Goal: Task Accomplishment & Management: Use online tool/utility

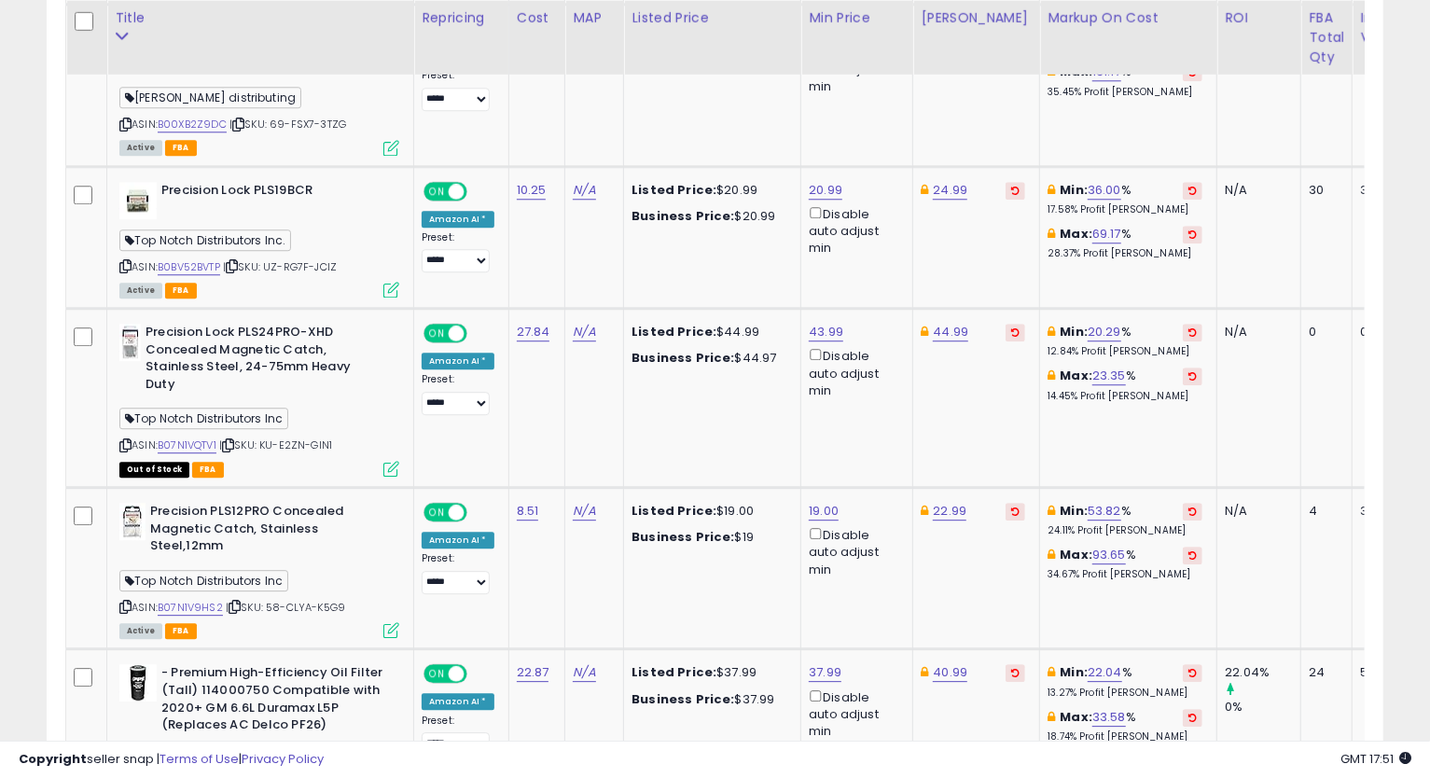
scroll to position [382, 774]
click at [819, 181] on link "20.99" at bounding box center [825, 190] width 34 height 19
drag, startPoint x: 739, startPoint y: 68, endPoint x: 587, endPoint y: 62, distance: 152.1
click at [587, 62] on table "Title Repricing" at bounding box center [909, 132] width 1689 height 4407
type input "*****"
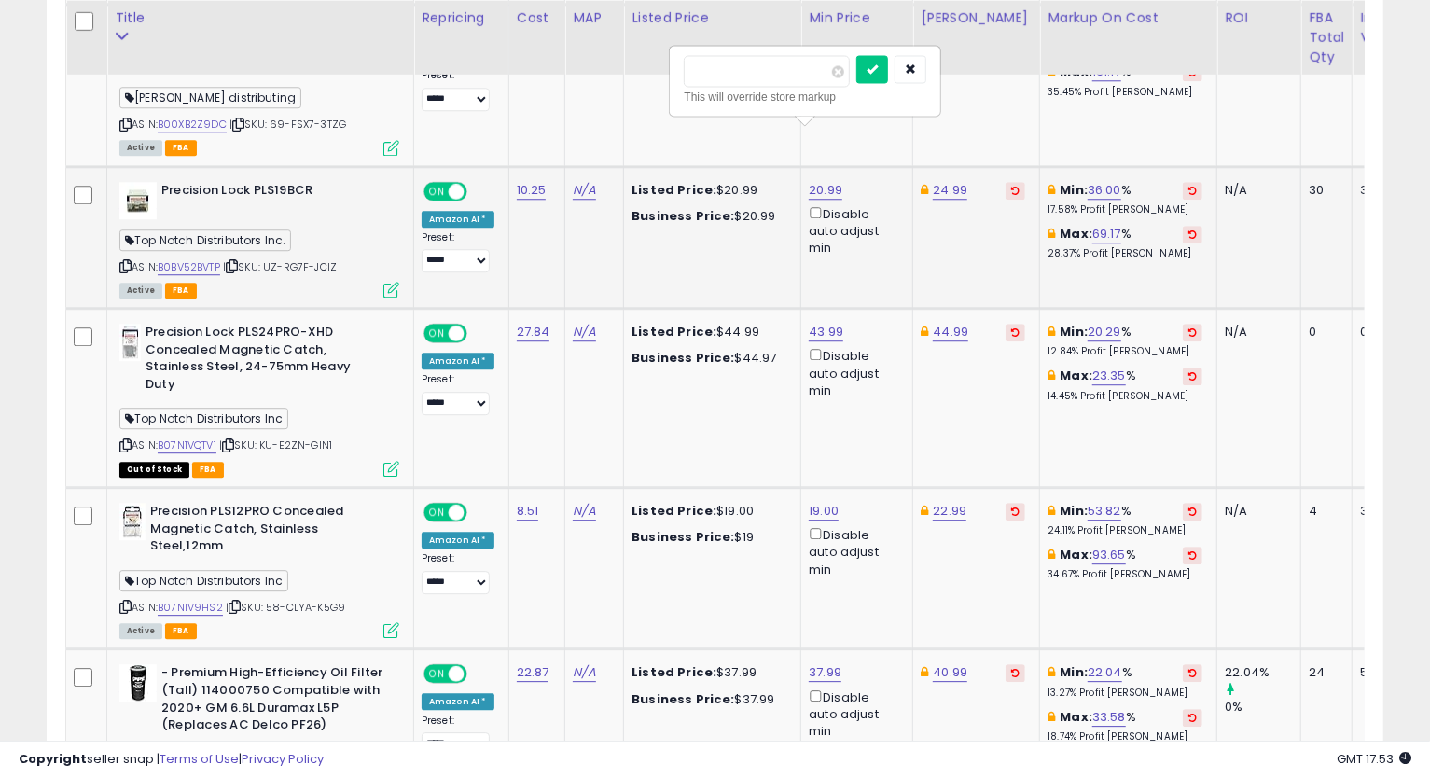
click button "submit" at bounding box center [872, 69] width 32 height 28
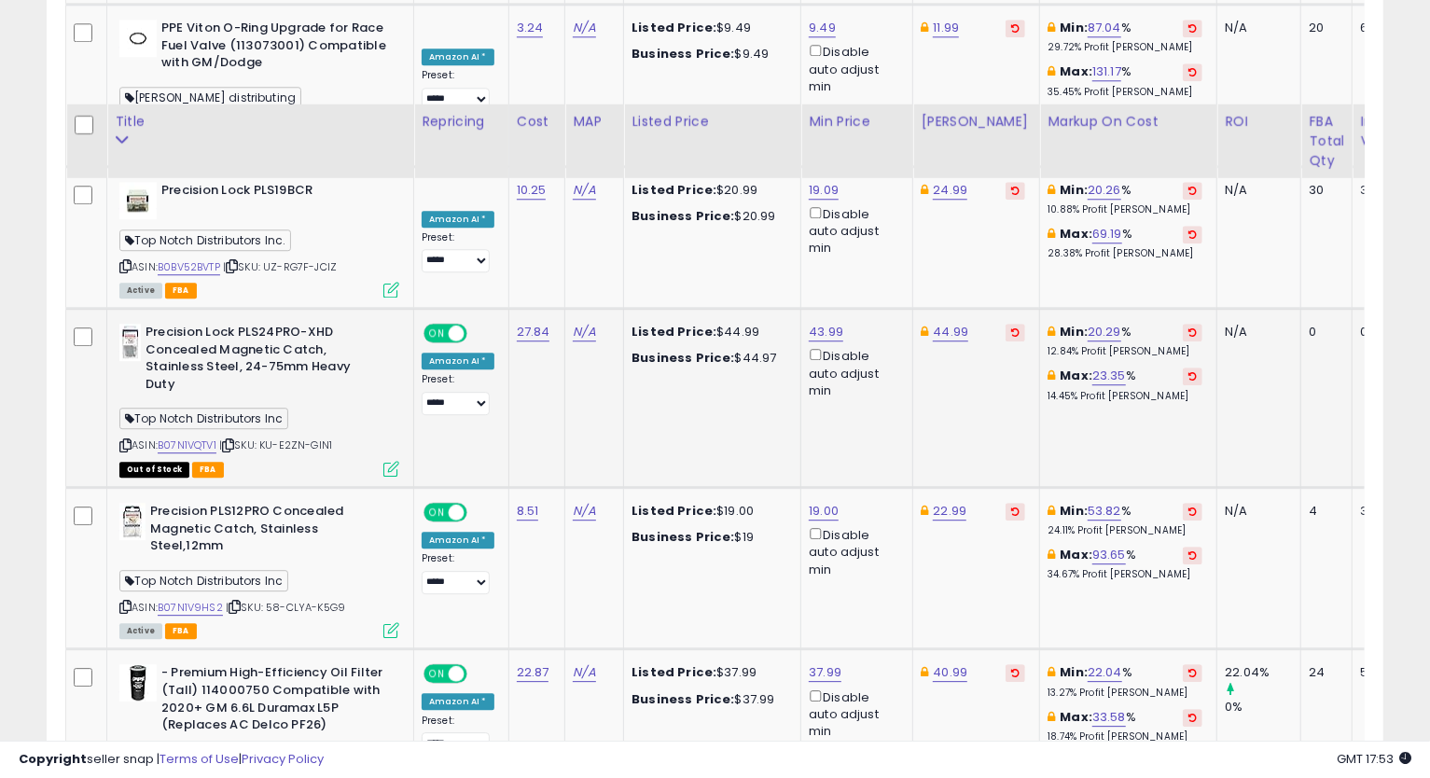
scroll to position [3081, 0]
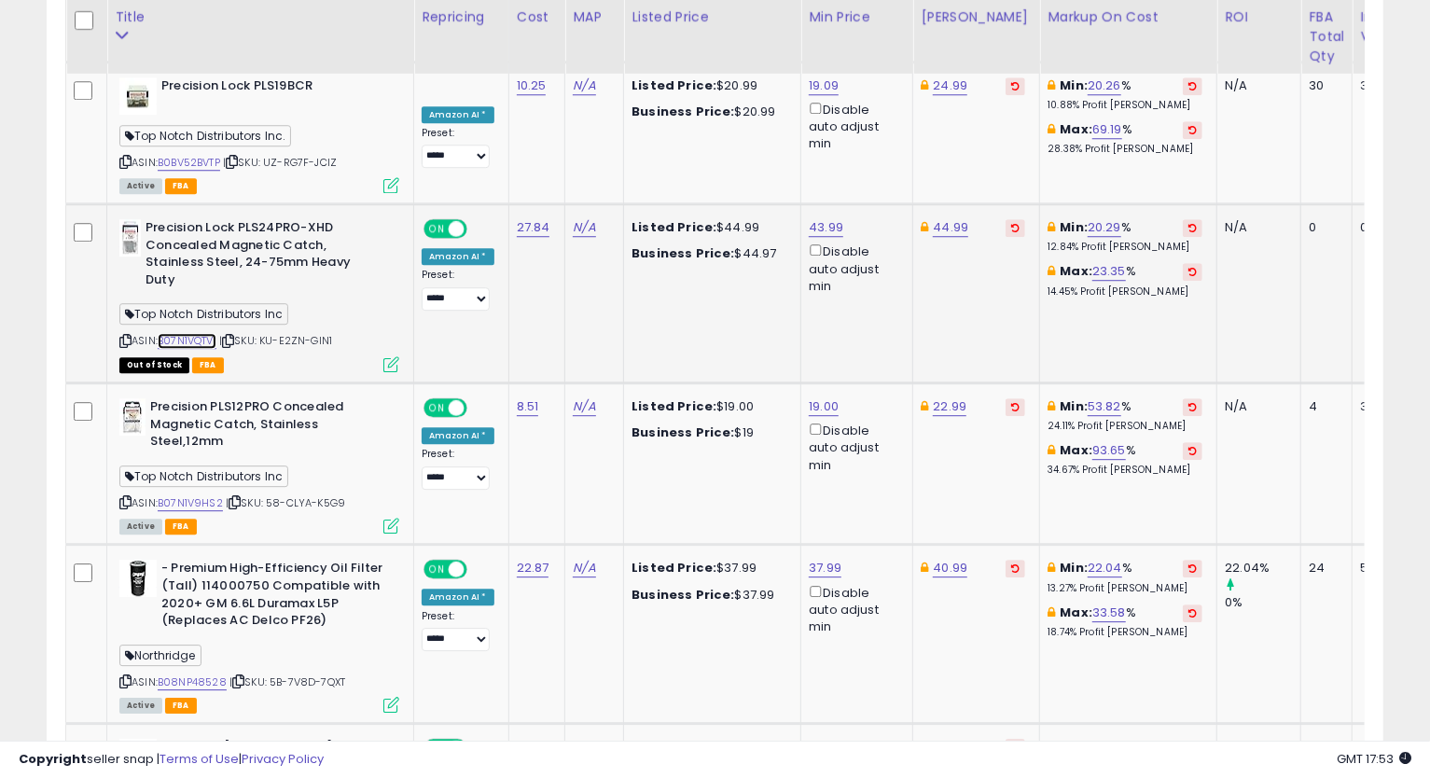
click at [194, 333] on link "B07N1VQTV1" at bounding box center [187, 341] width 59 height 16
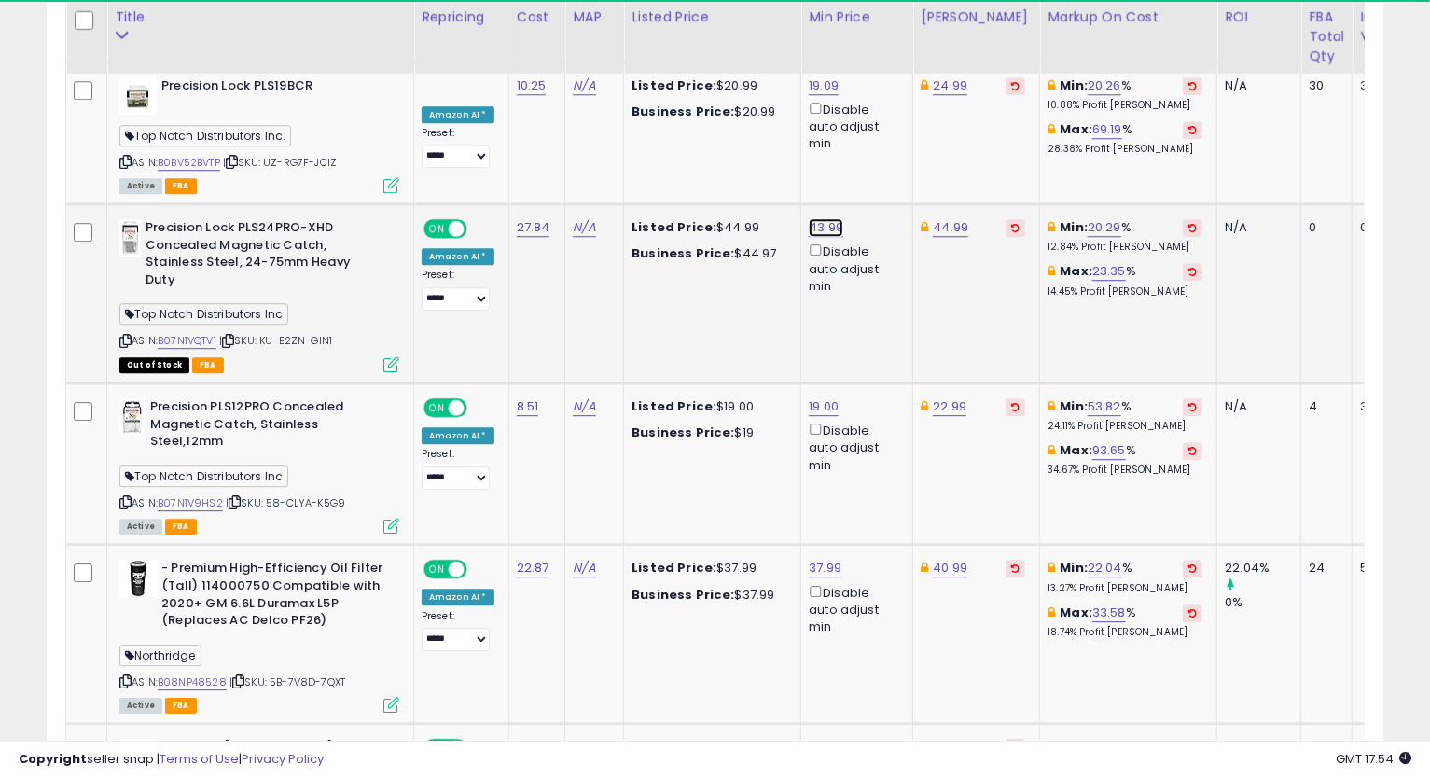
click at [819, 218] on link "43.99" at bounding box center [825, 227] width 35 height 19
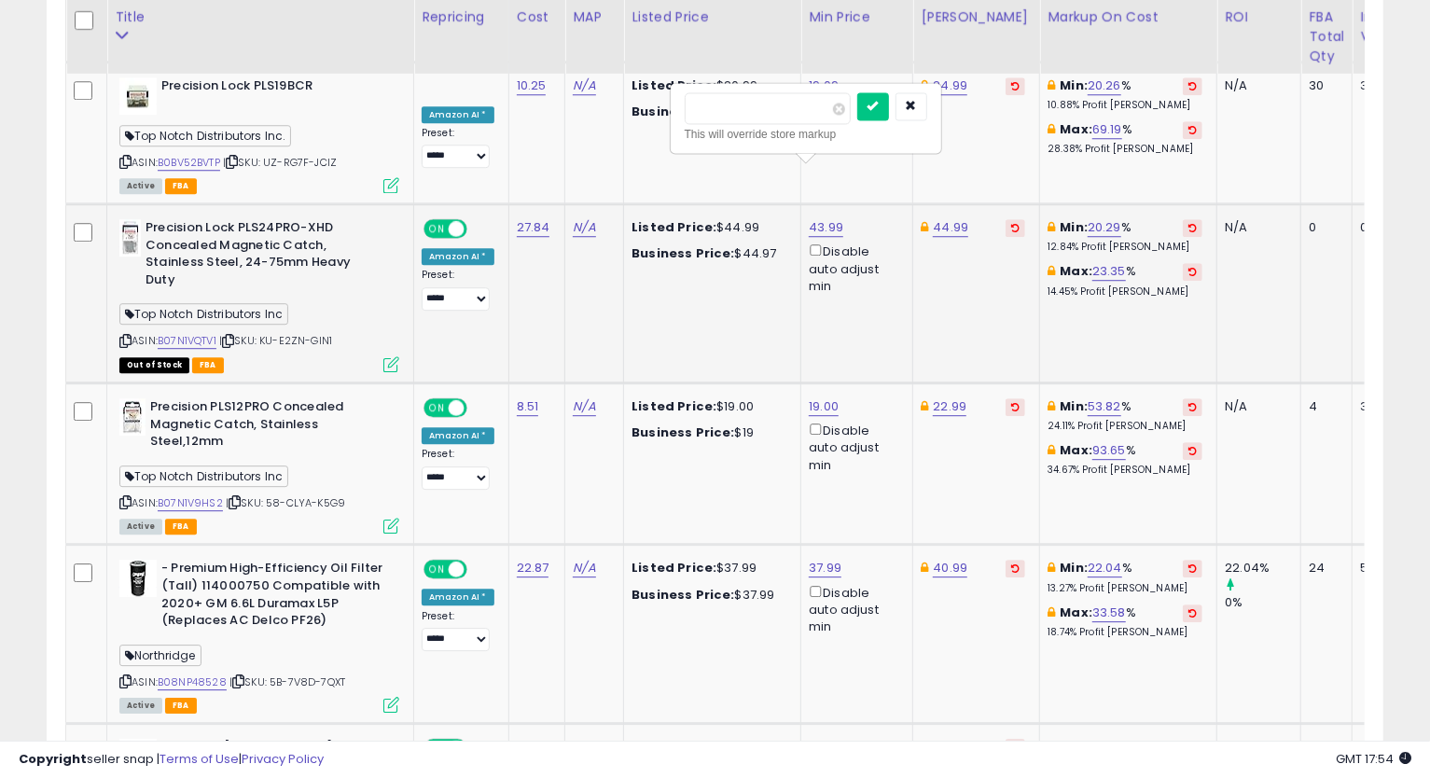
type input "*****"
click button "submit" at bounding box center [873, 106] width 32 height 28
click at [939, 218] on link "44.99" at bounding box center [950, 227] width 35 height 19
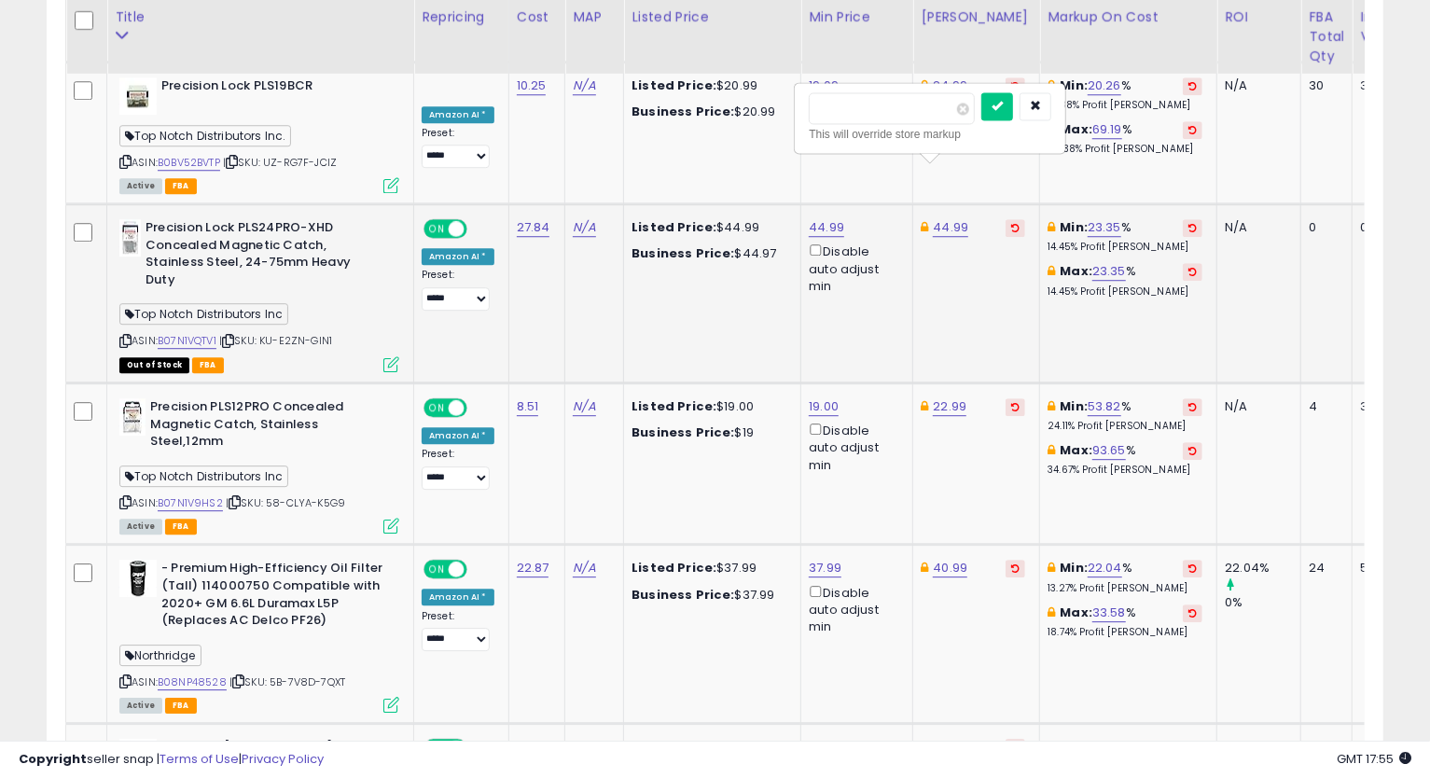
type input "*****"
click button "submit" at bounding box center [997, 106] width 32 height 28
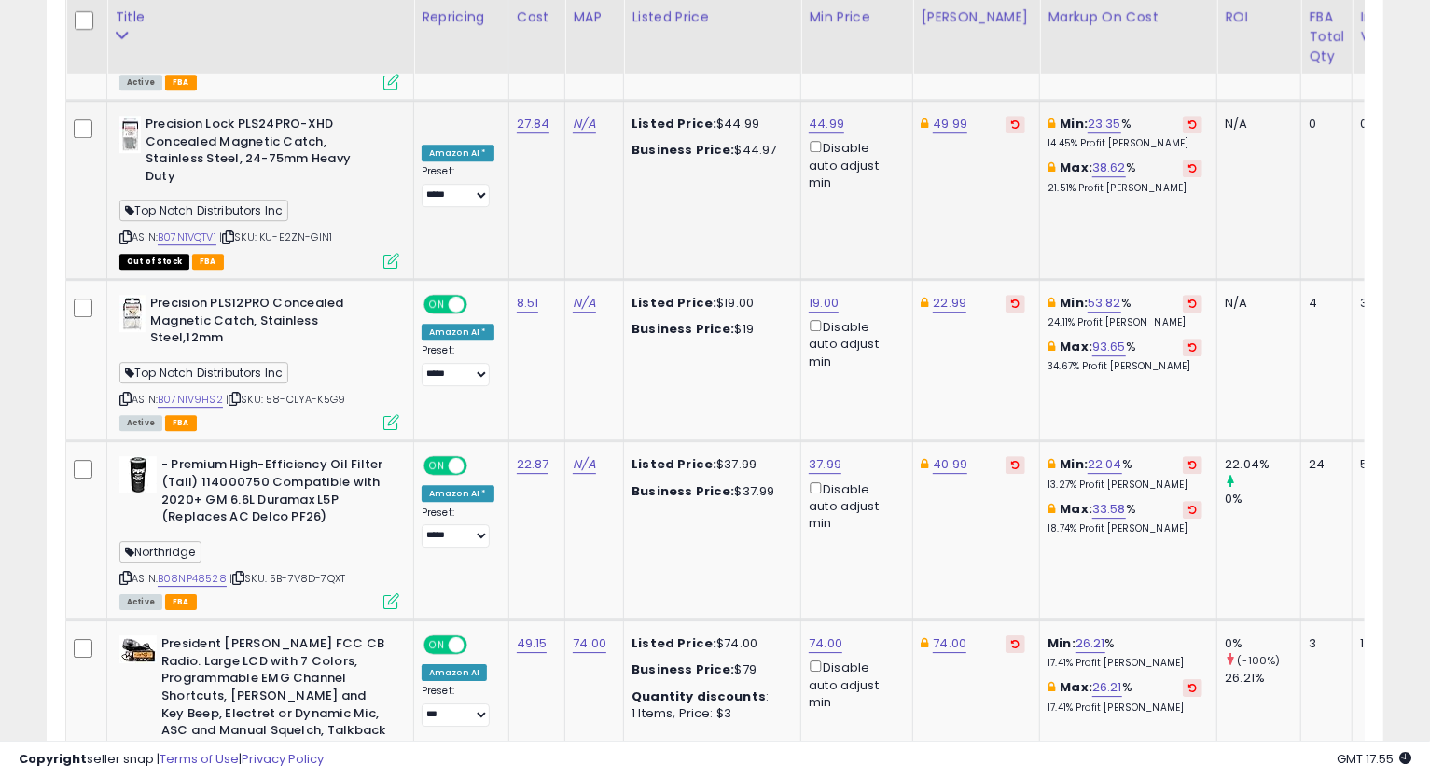
scroll to position [3288, 0]
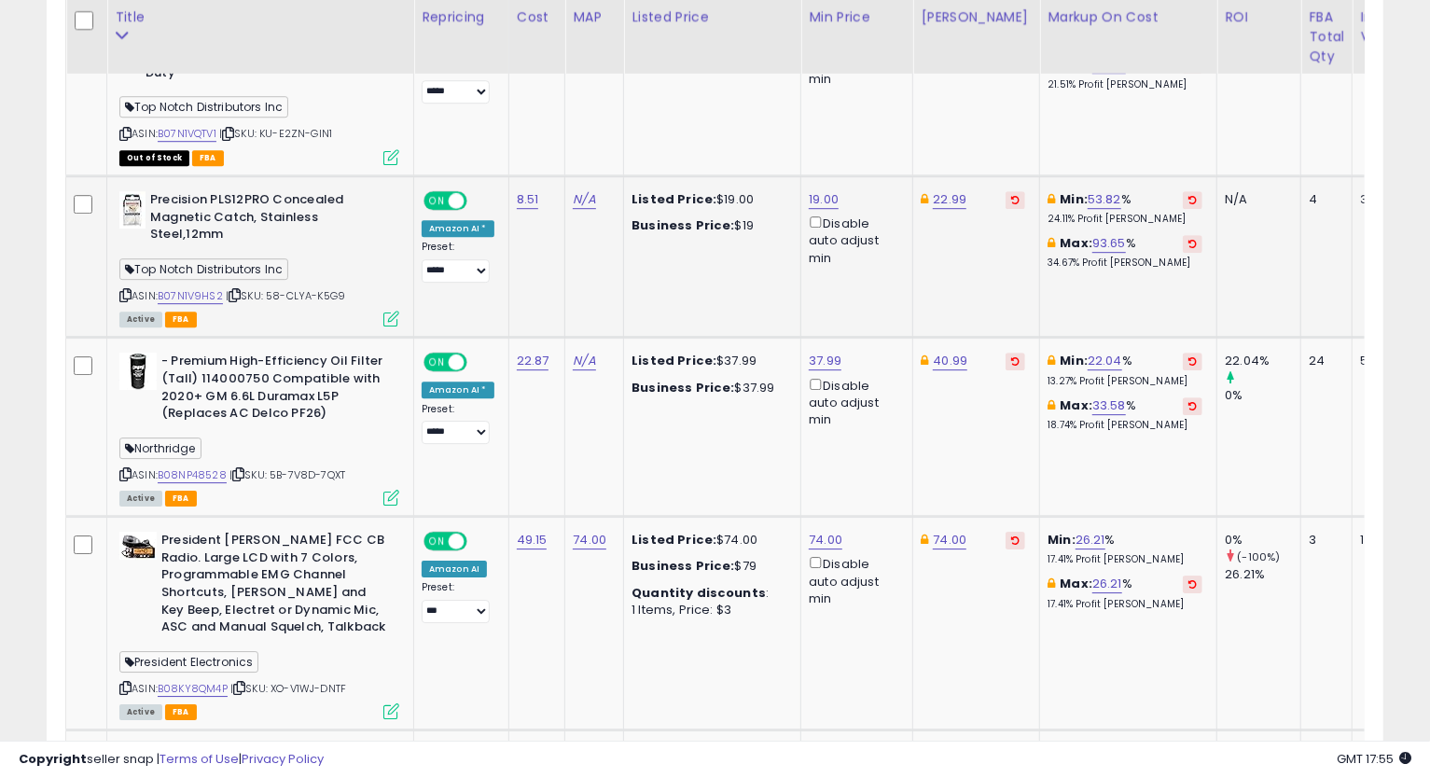
click at [191, 230] on div "ASIN: B07N1V9HS2 | SKU: 58-CLYA-K5G9 Active FBA" at bounding box center [259, 257] width 280 height 133
click at [195, 288] on link "B07N1V9HS2" at bounding box center [190, 296] width 65 height 16
click at [125, 290] on icon at bounding box center [125, 295] width 12 height 10
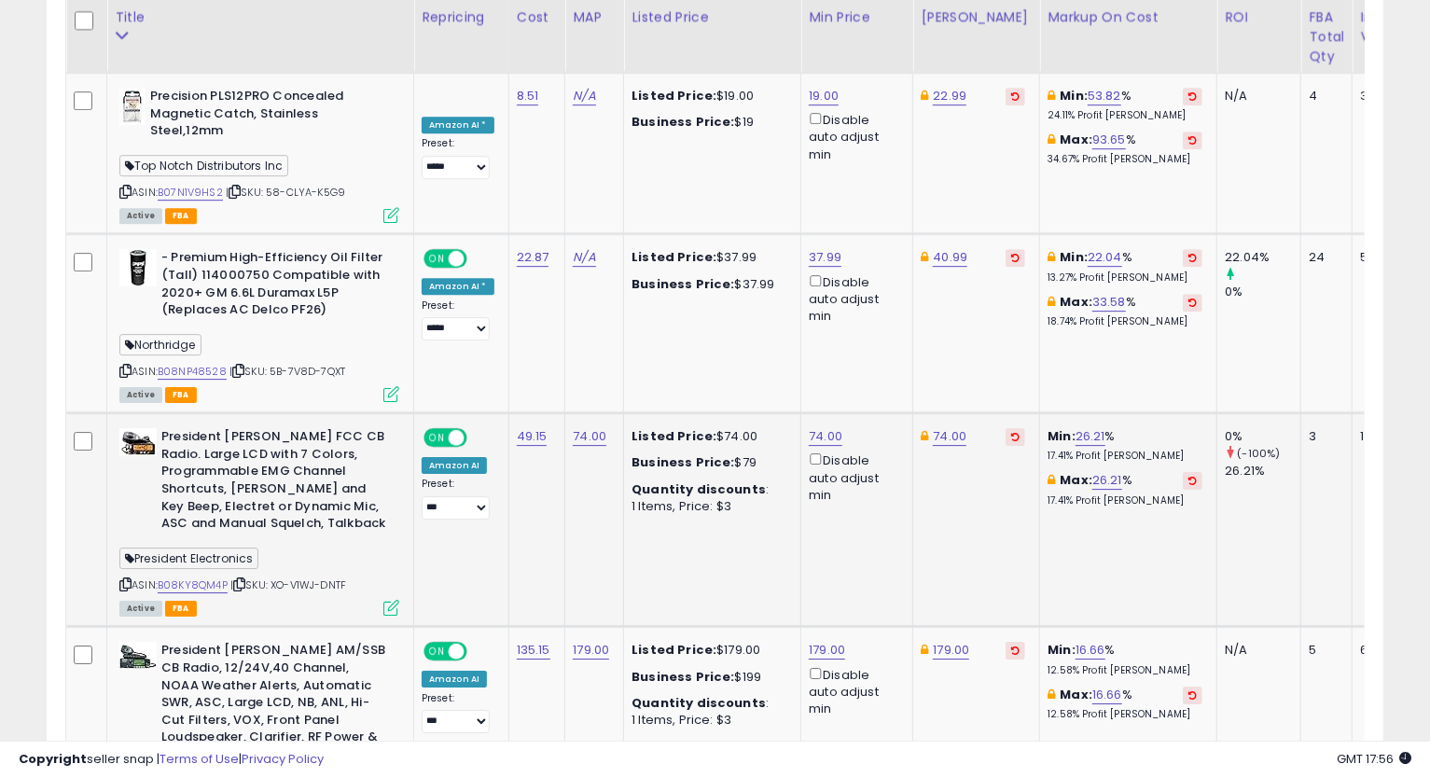
scroll to position [3495, 0]
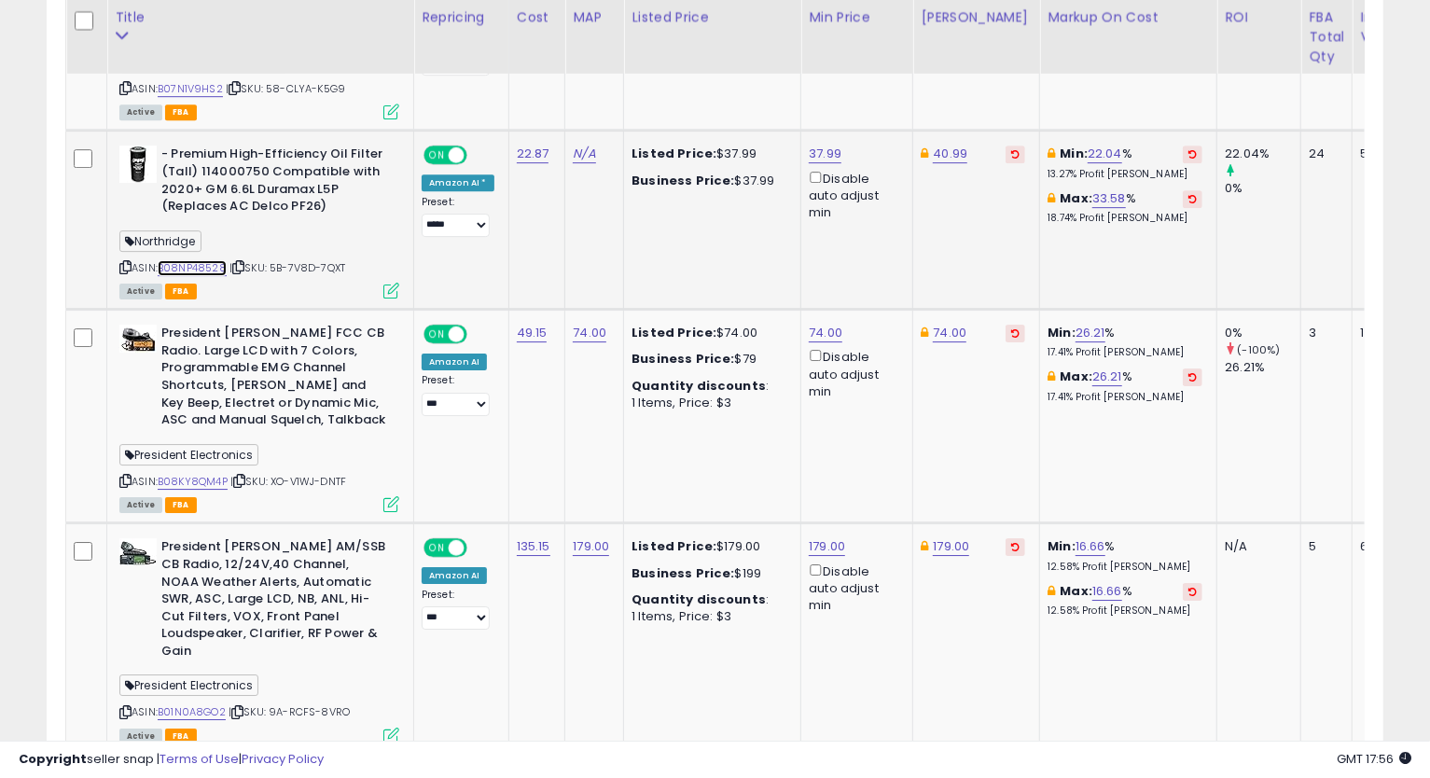
click at [215, 260] on link "B08NP48528" at bounding box center [192, 268] width 69 height 16
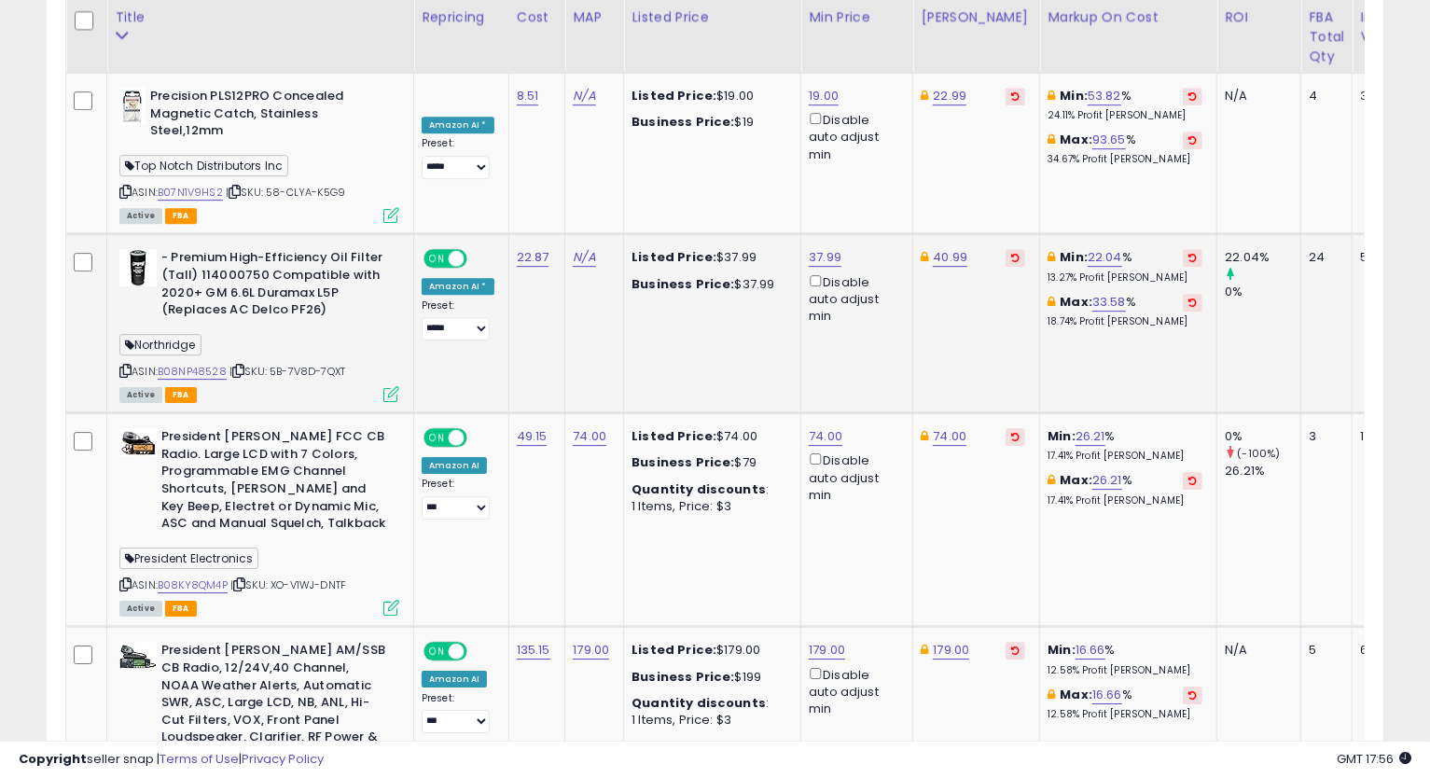
click at [119, 366] on icon at bounding box center [125, 371] width 12 height 10
click at [125, 366] on icon at bounding box center [125, 371] width 12 height 10
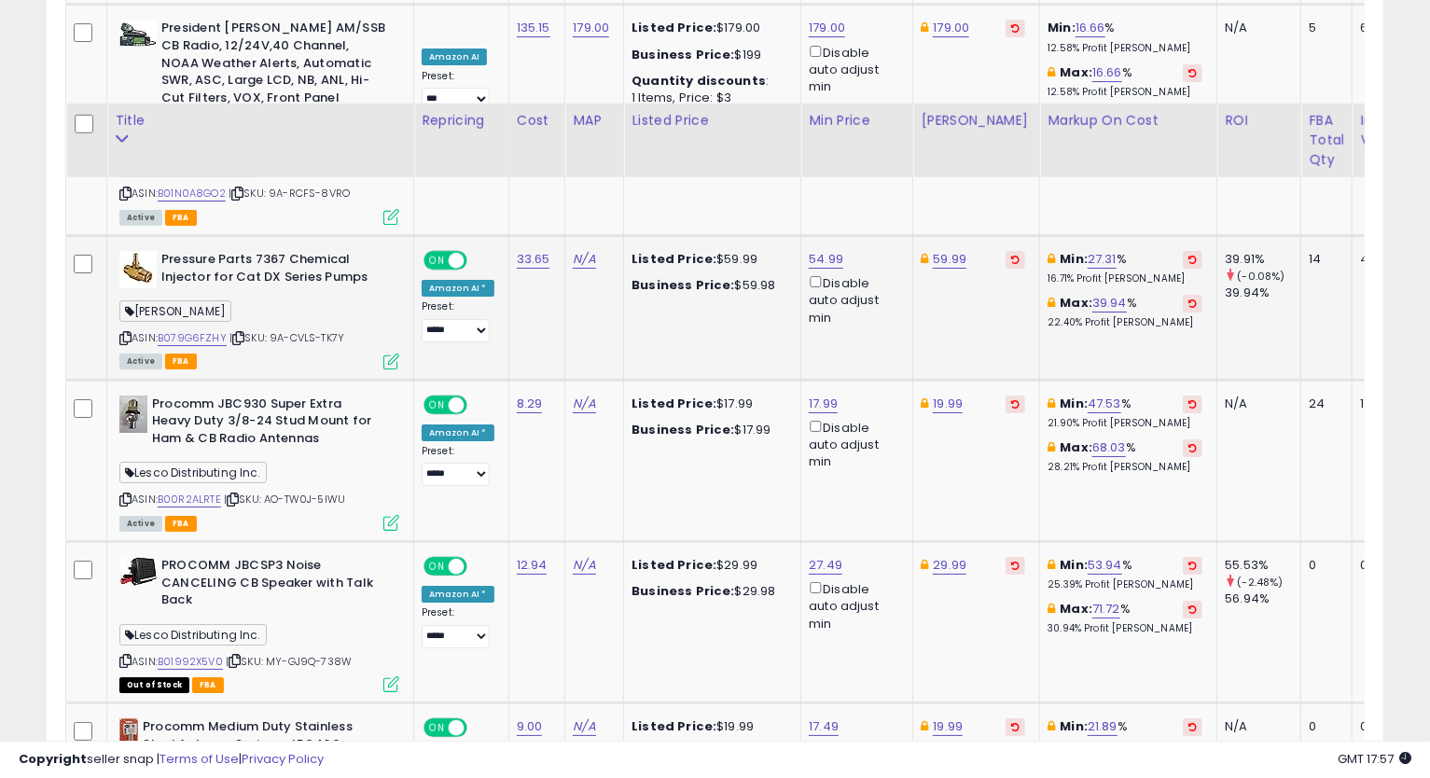
scroll to position [4117, 0]
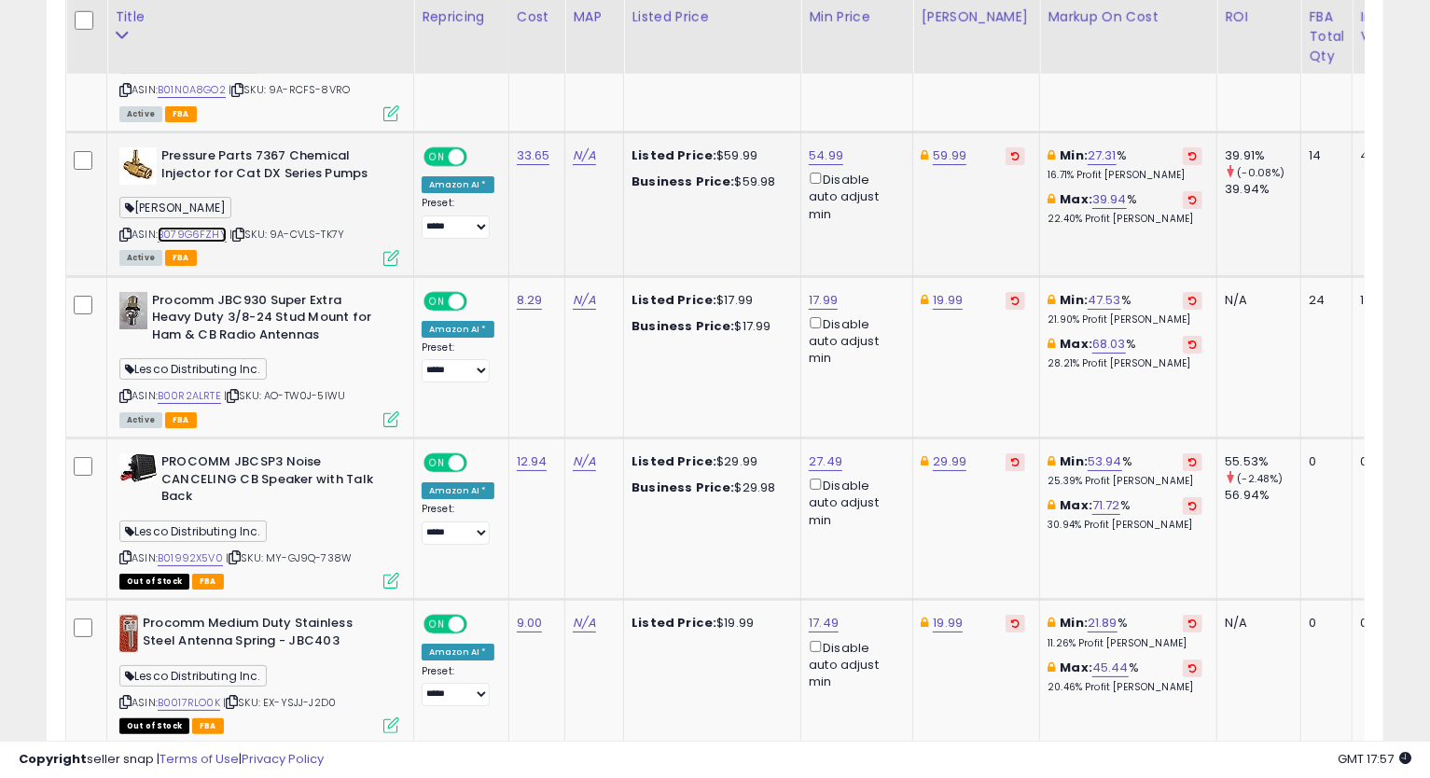
click at [201, 227] on link "B079G6FZHY" at bounding box center [192, 235] width 69 height 16
click at [123, 229] on icon at bounding box center [125, 234] width 12 height 10
click at [833, 146] on link "54.99" at bounding box center [825, 155] width 35 height 19
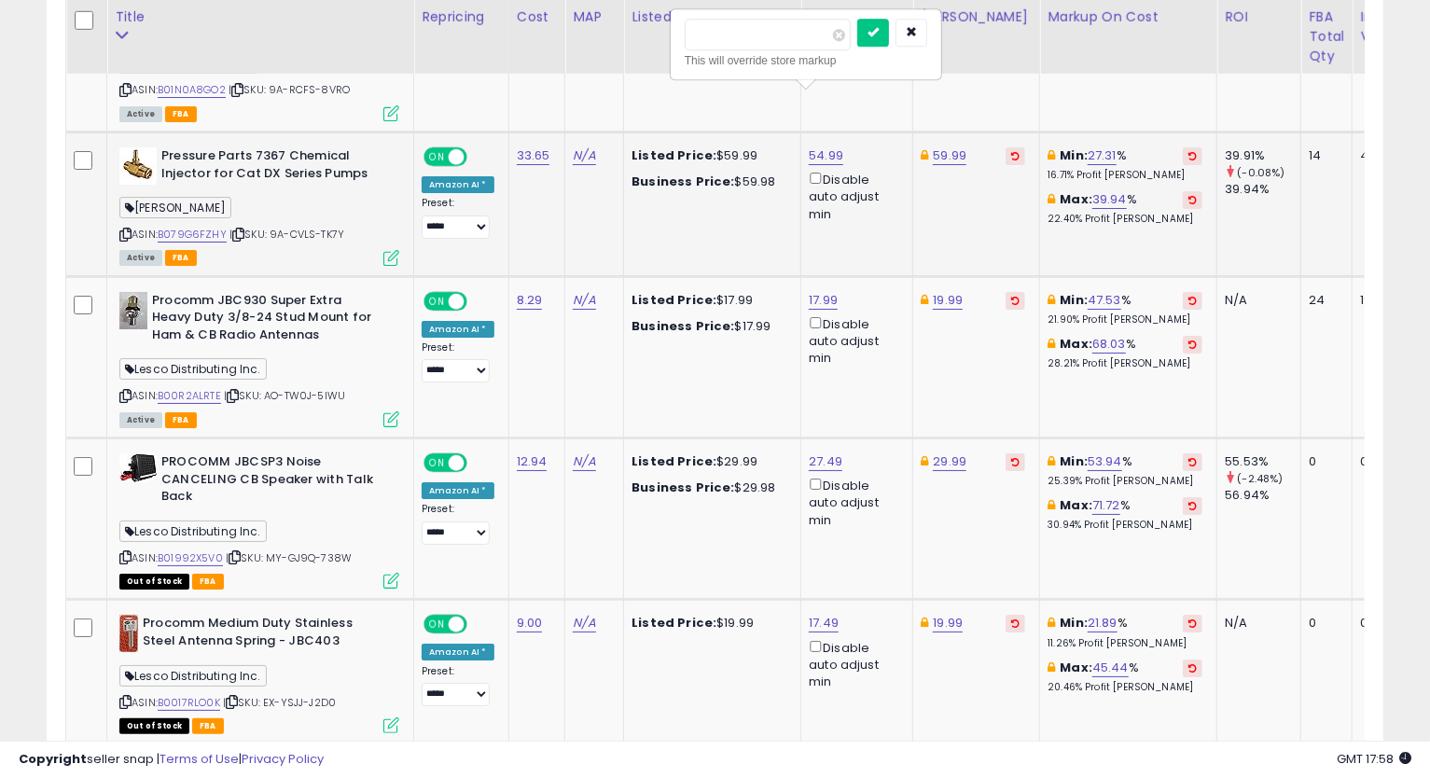
type input "*****"
click button "submit" at bounding box center [873, 33] width 32 height 28
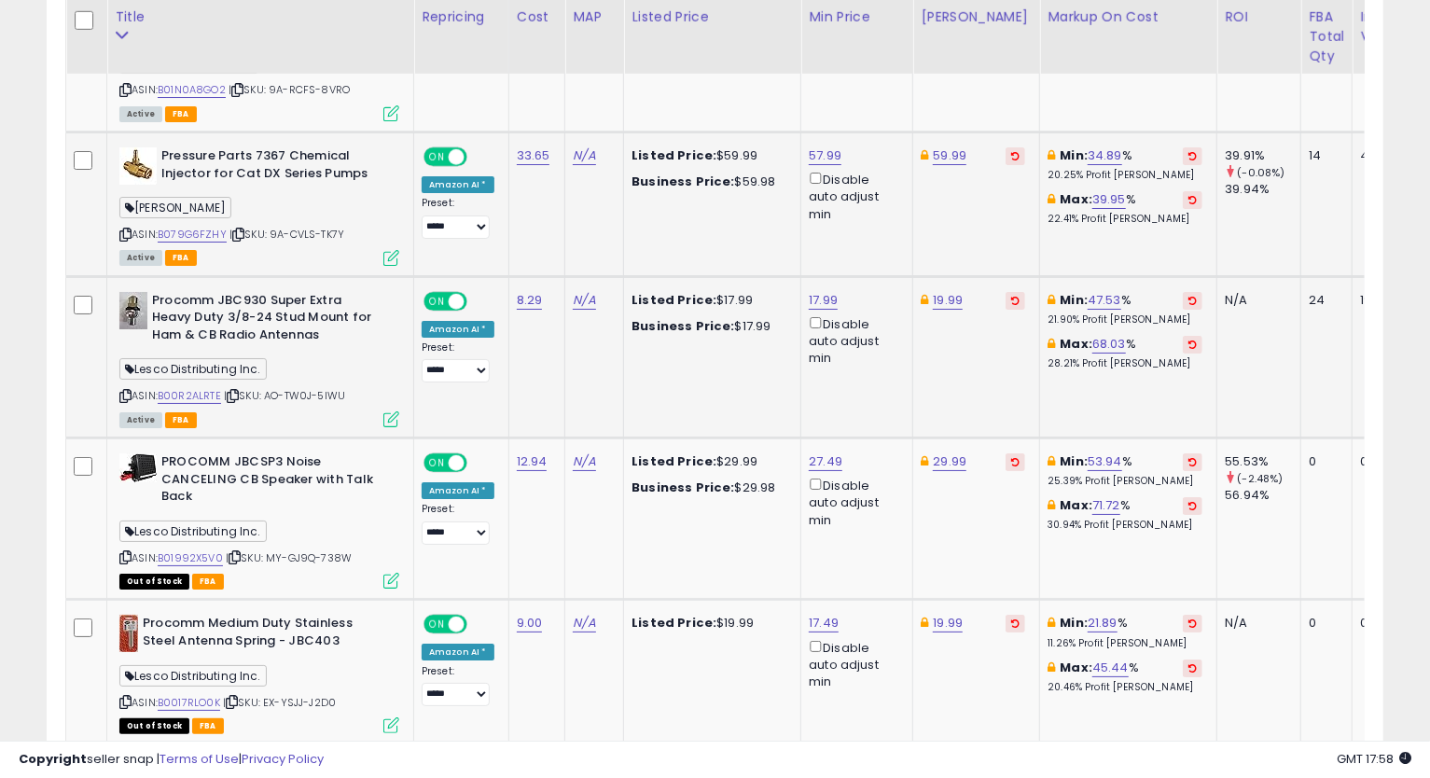
scroll to position [4221, 0]
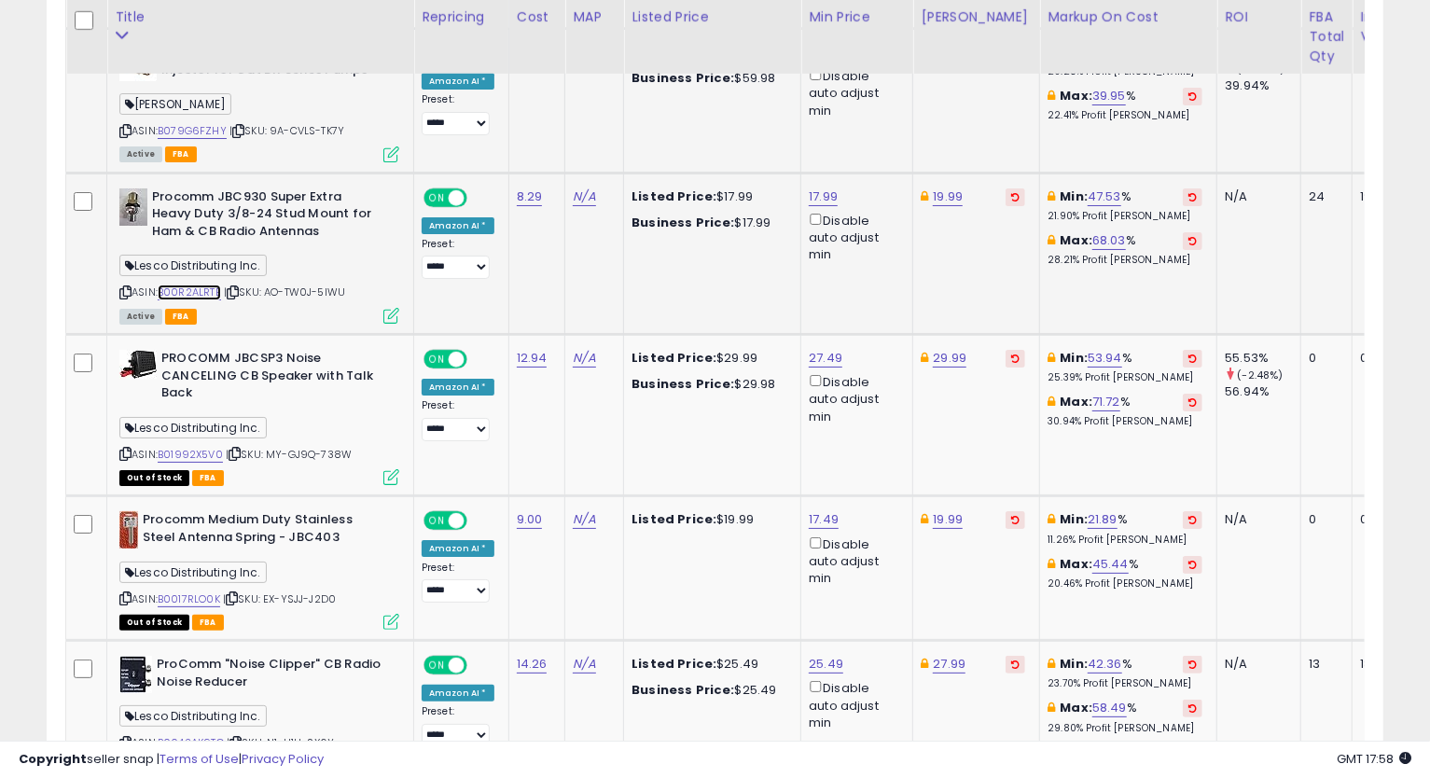
click at [183, 284] on link "B00R2ALRTE" at bounding box center [189, 292] width 63 height 16
click at [130, 287] on icon at bounding box center [125, 292] width 12 height 10
click at [815, 187] on link "17.99" at bounding box center [822, 196] width 29 height 19
type input "*****"
click button "submit" at bounding box center [870, 74] width 32 height 28
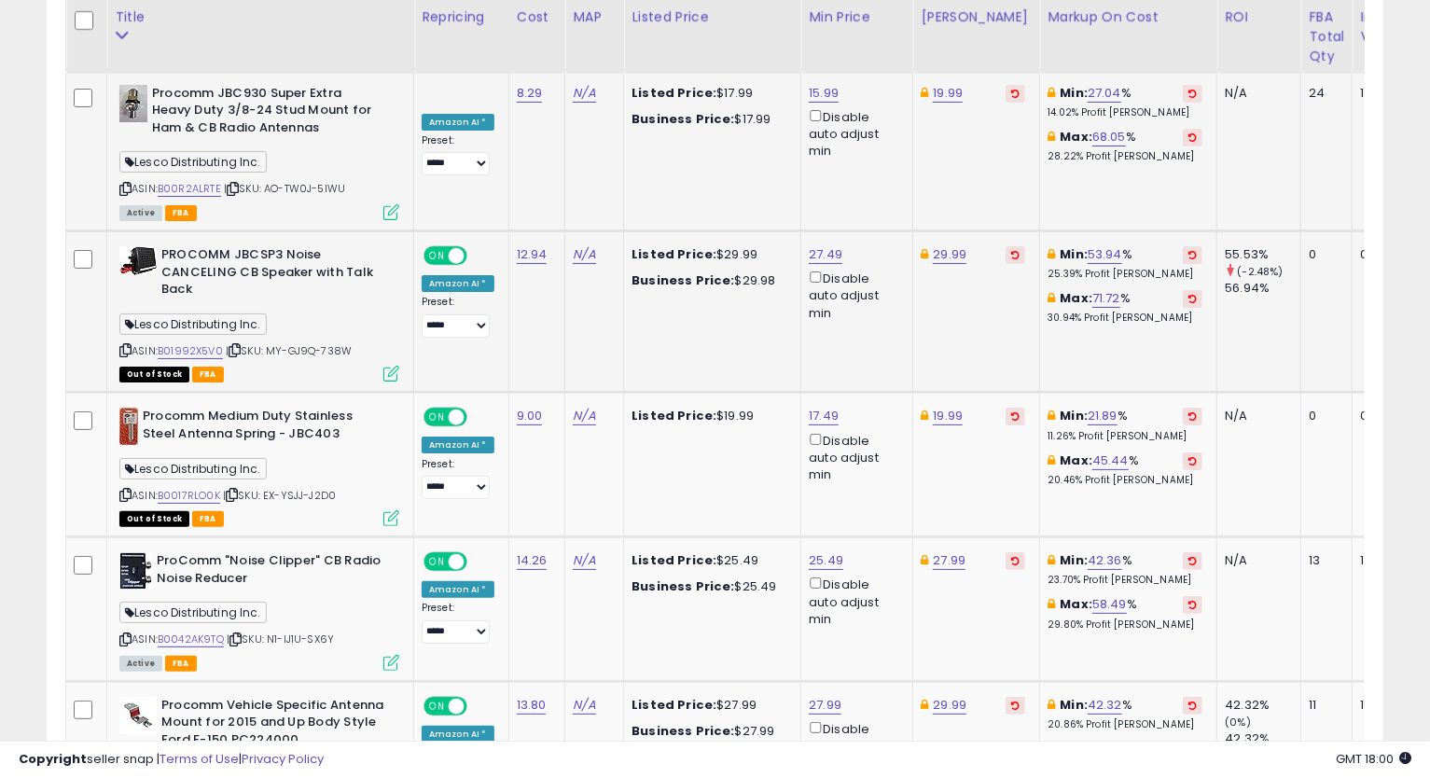
scroll to position [4428, 0]
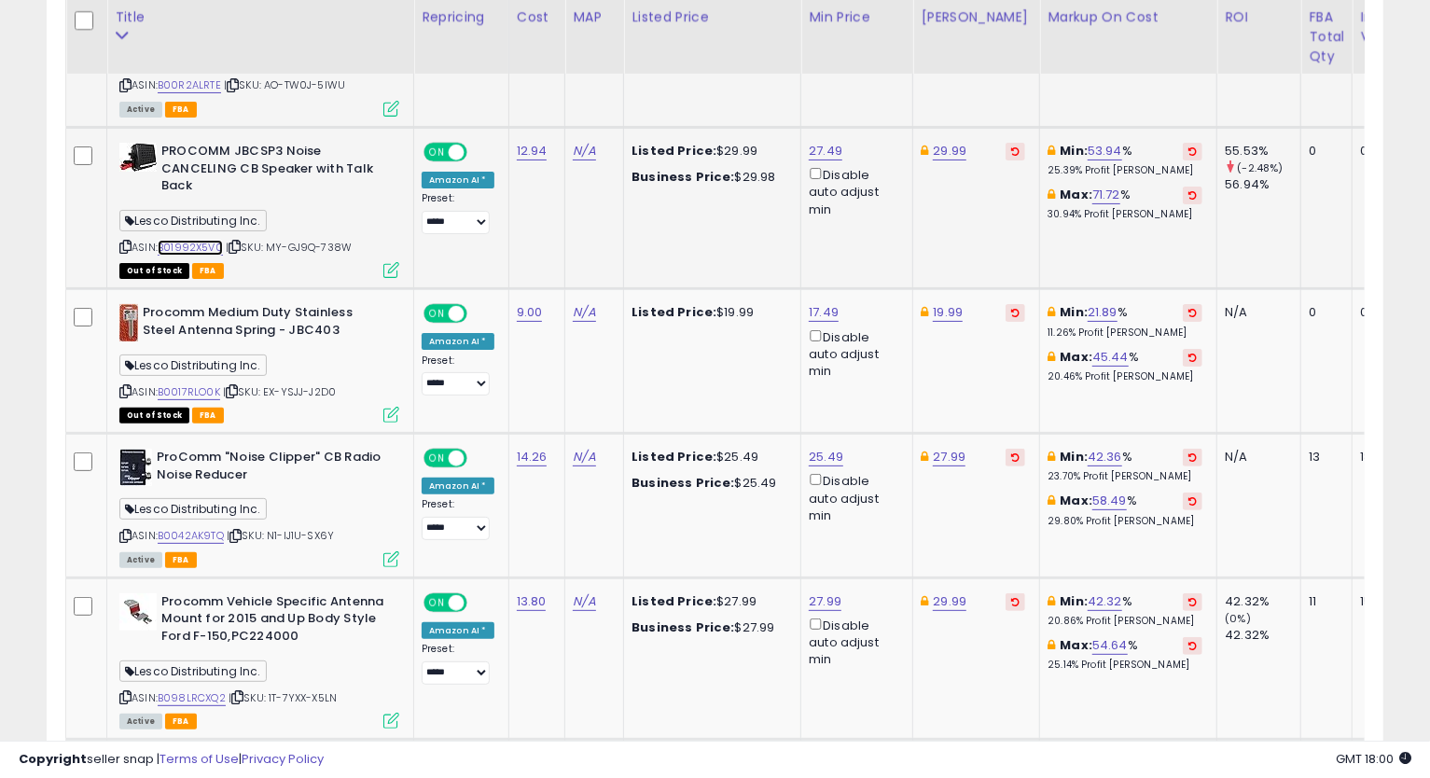
click at [193, 240] on link "B01992X5V0" at bounding box center [190, 248] width 65 height 16
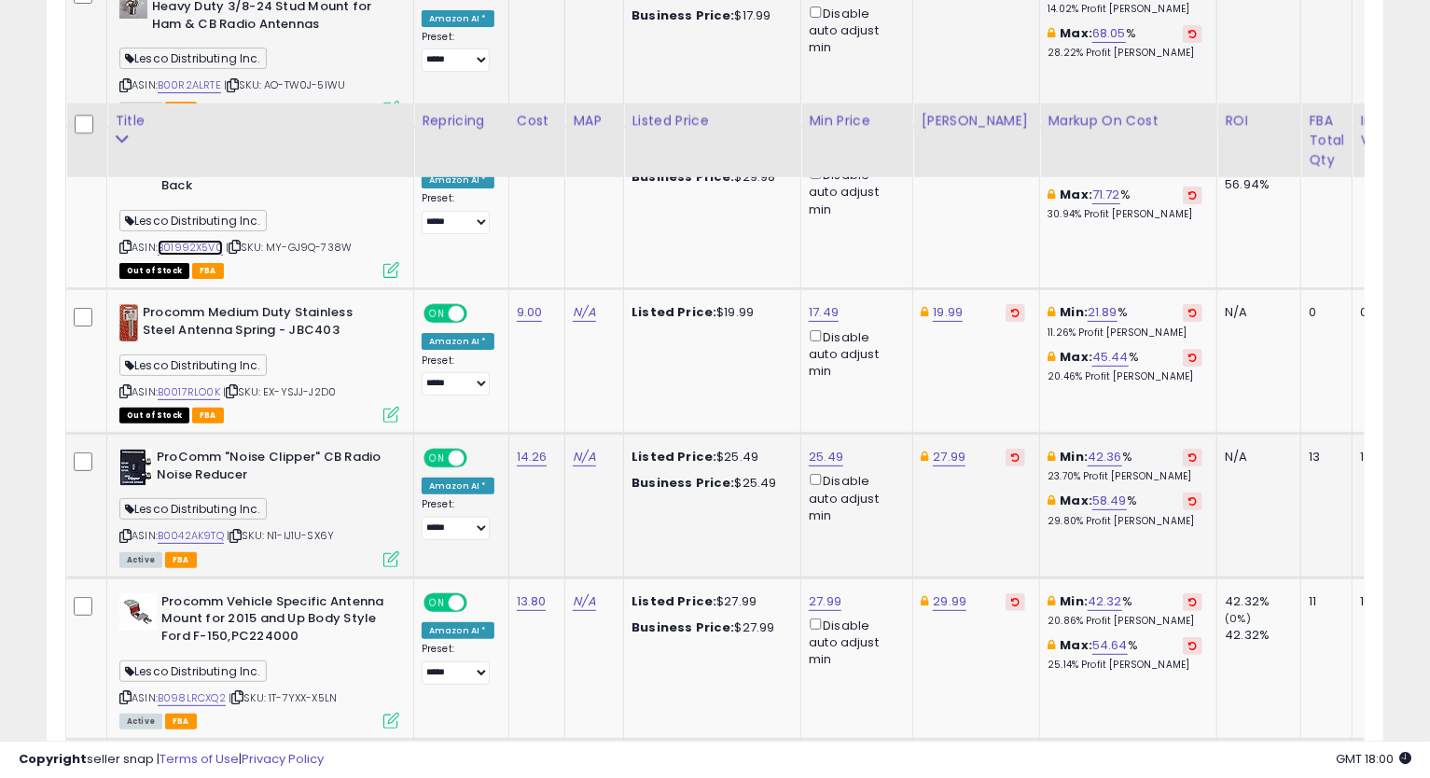
scroll to position [4531, 0]
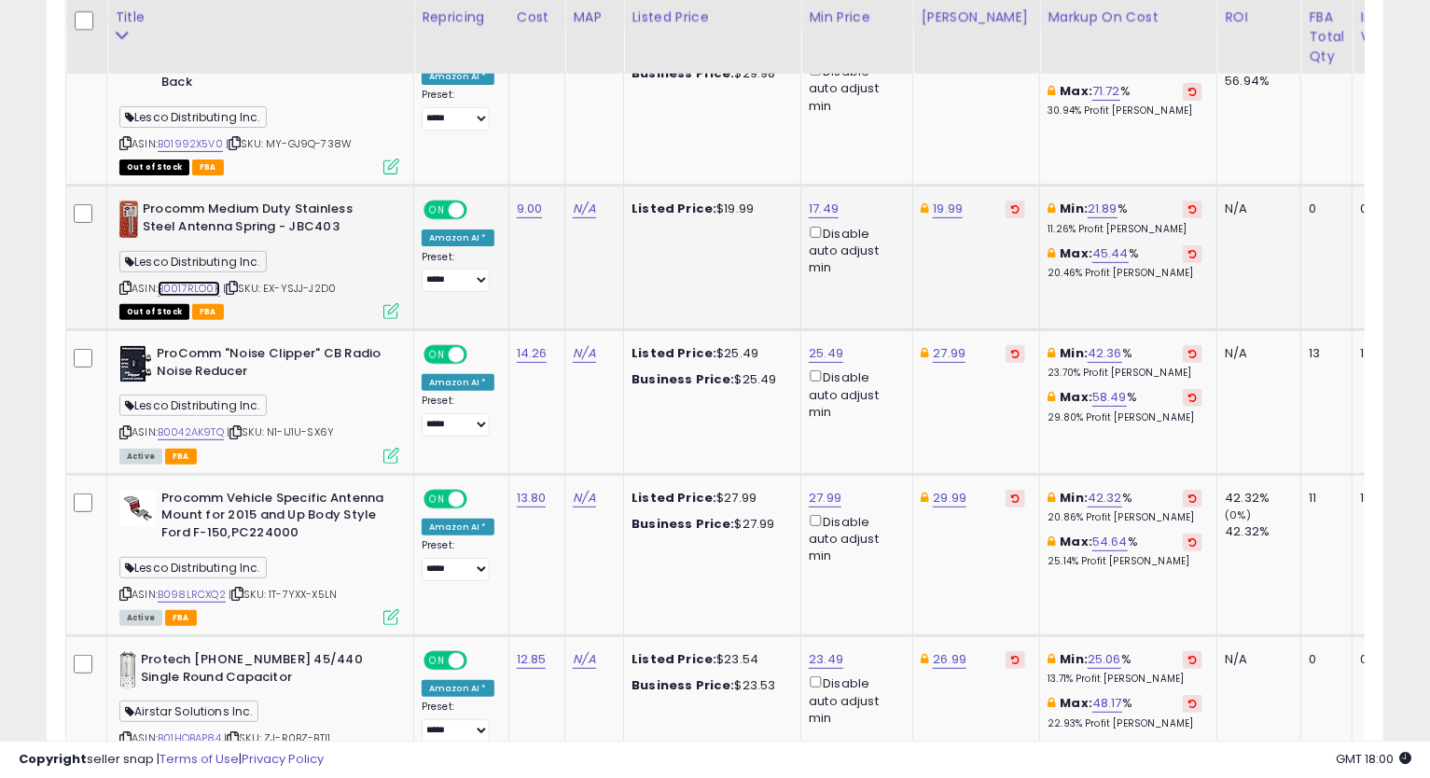
click at [210, 281] on link "B0017RLO0K" at bounding box center [189, 289] width 62 height 16
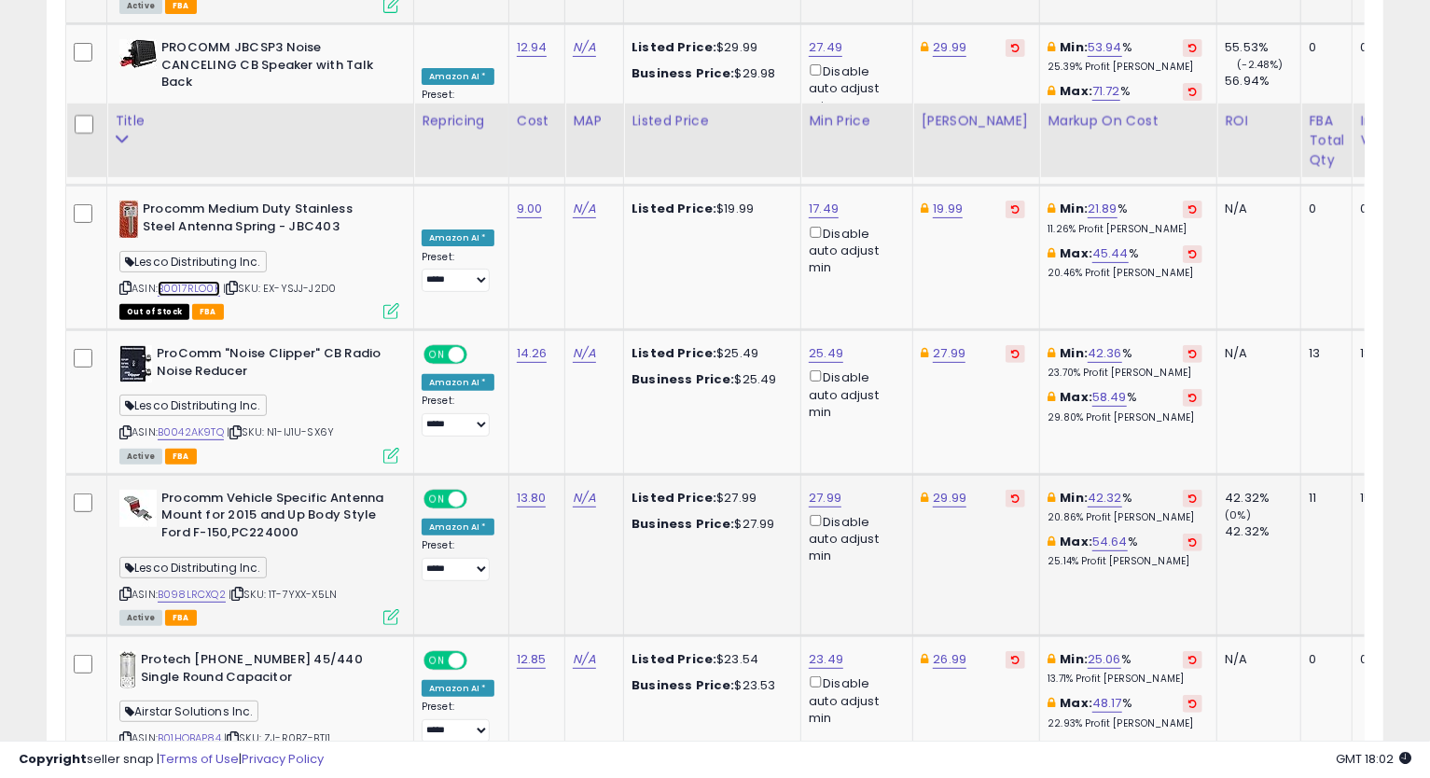
scroll to position [4635, 0]
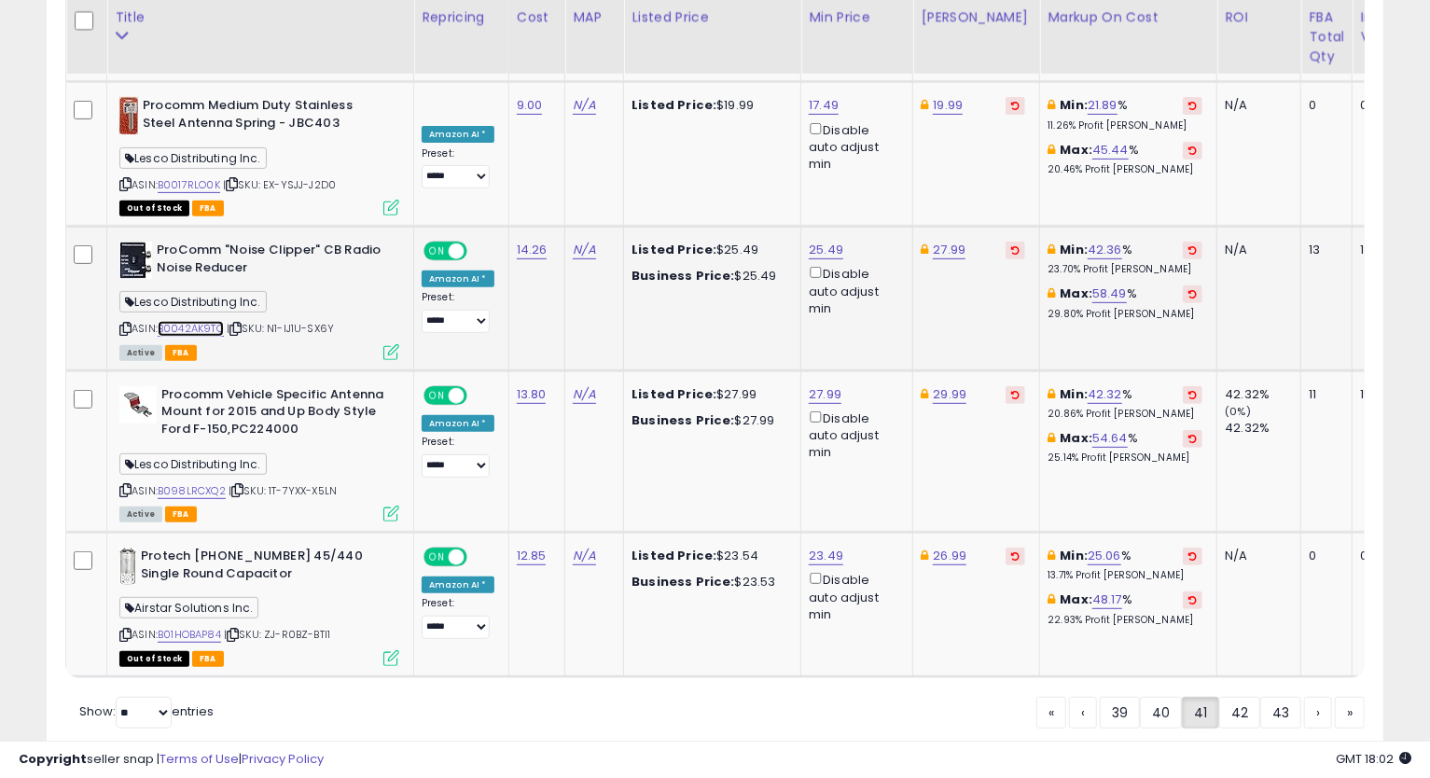
click at [198, 321] on link "B0042AK9TQ" at bounding box center [191, 329] width 66 height 16
click at [126, 324] on icon at bounding box center [125, 329] width 12 height 10
click at [936, 241] on link "27.99" at bounding box center [949, 250] width 33 height 19
type input "*****"
click button "submit" at bounding box center [996, 126] width 32 height 28
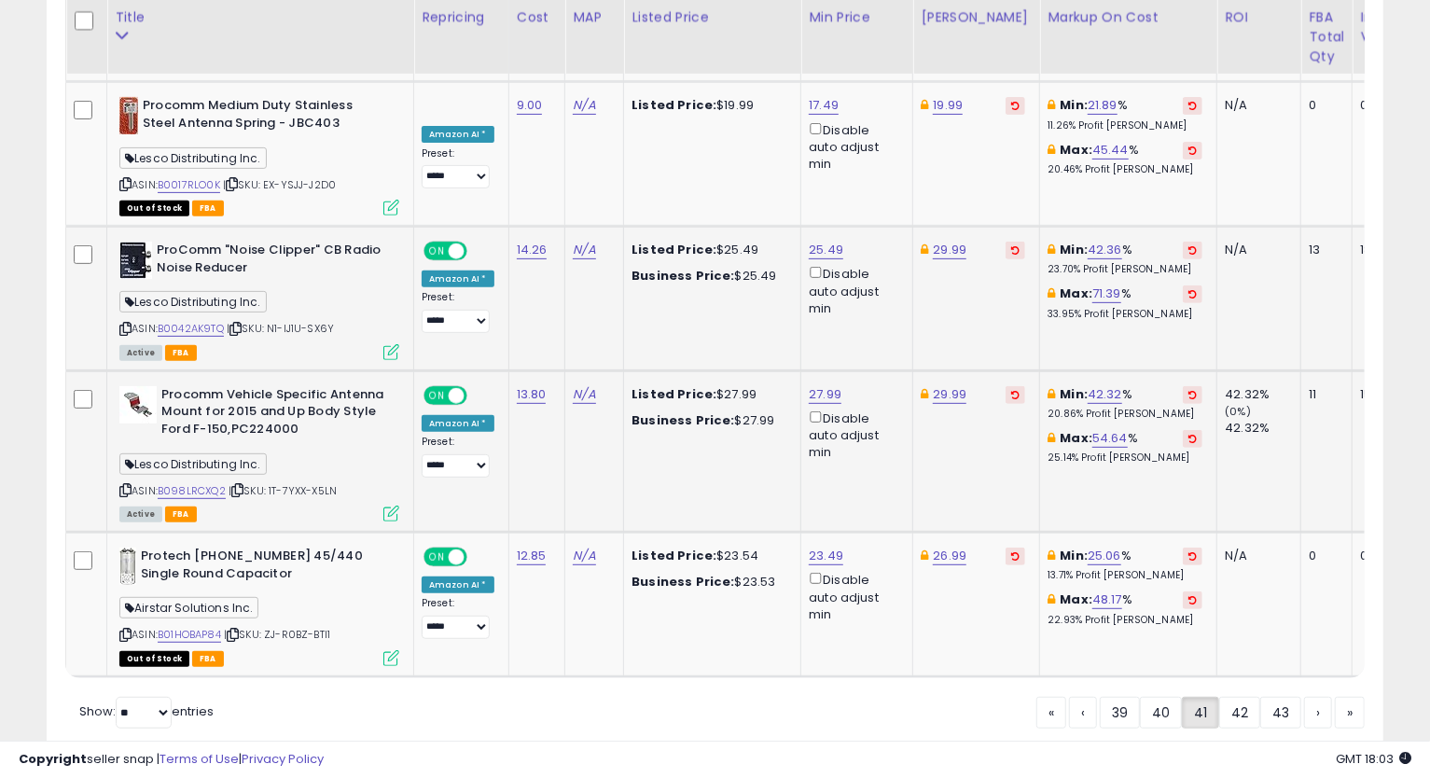
scroll to position [4653, 0]
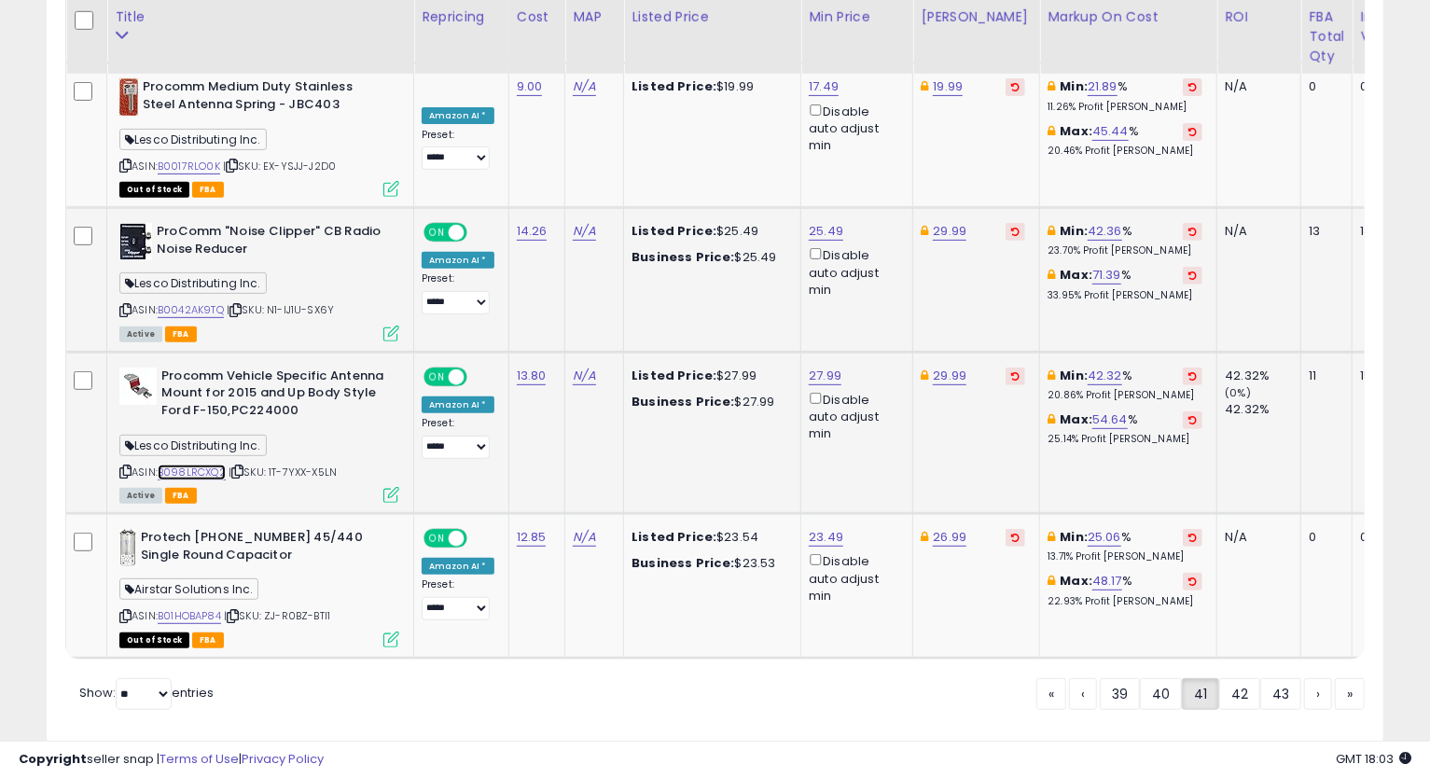
click at [182, 464] on link "B098LRCXQ2" at bounding box center [192, 472] width 68 height 16
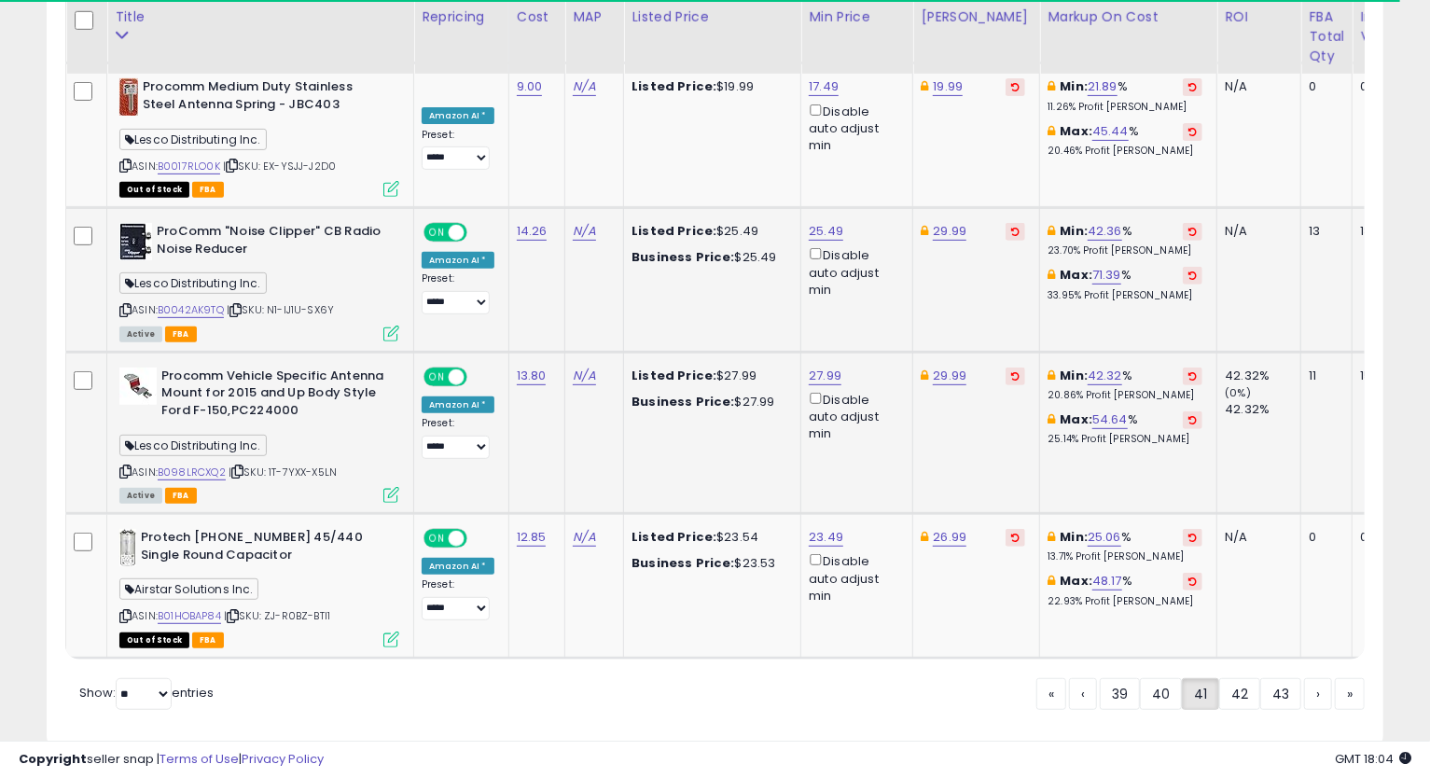
click at [123, 466] on icon at bounding box center [125, 471] width 12 height 10
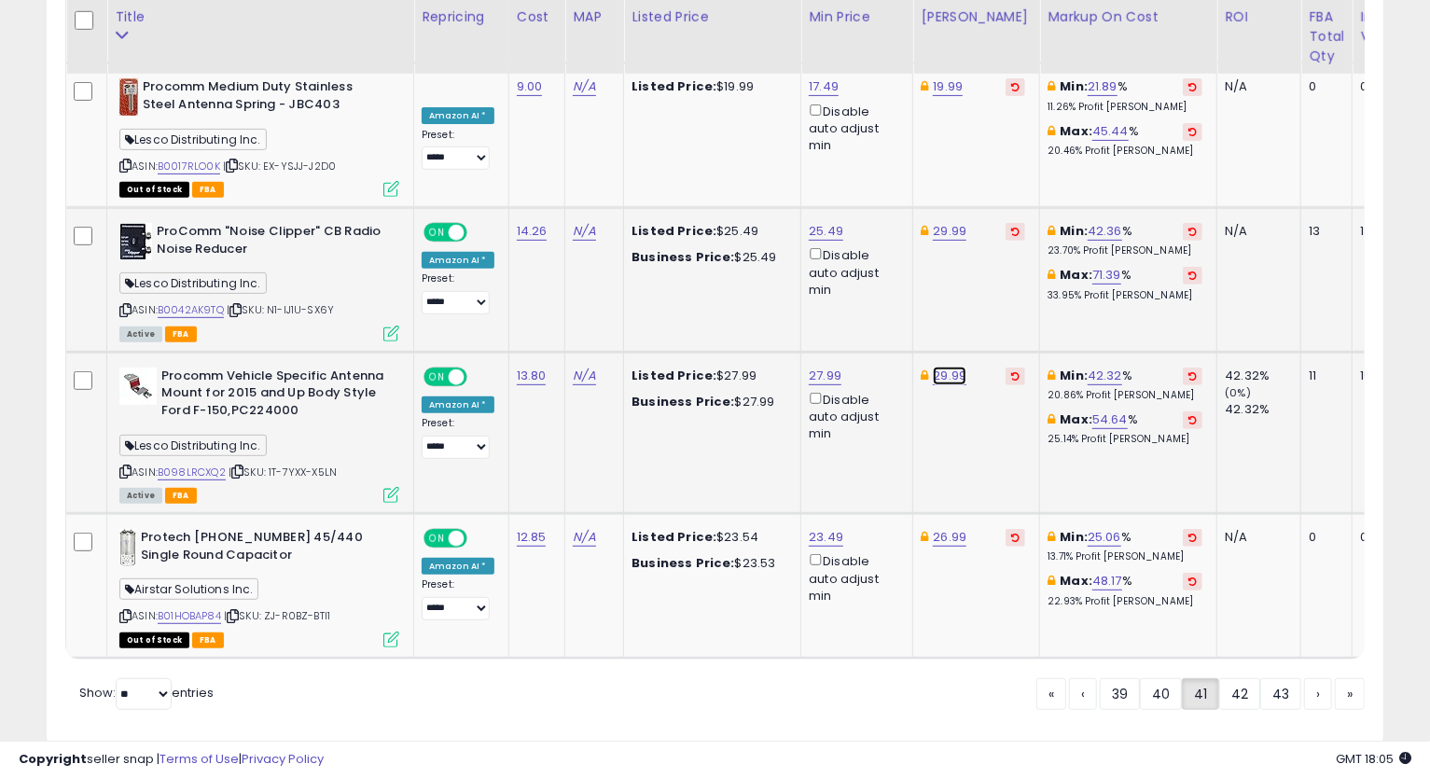
click at [941, 366] on link "29.99" at bounding box center [950, 375] width 34 height 19
type input "*****"
click button "submit" at bounding box center [997, 252] width 32 height 28
click at [209, 608] on link "B01HOBAP84" at bounding box center [189, 616] width 63 height 16
click at [829, 528] on link "23.49" at bounding box center [825, 537] width 35 height 19
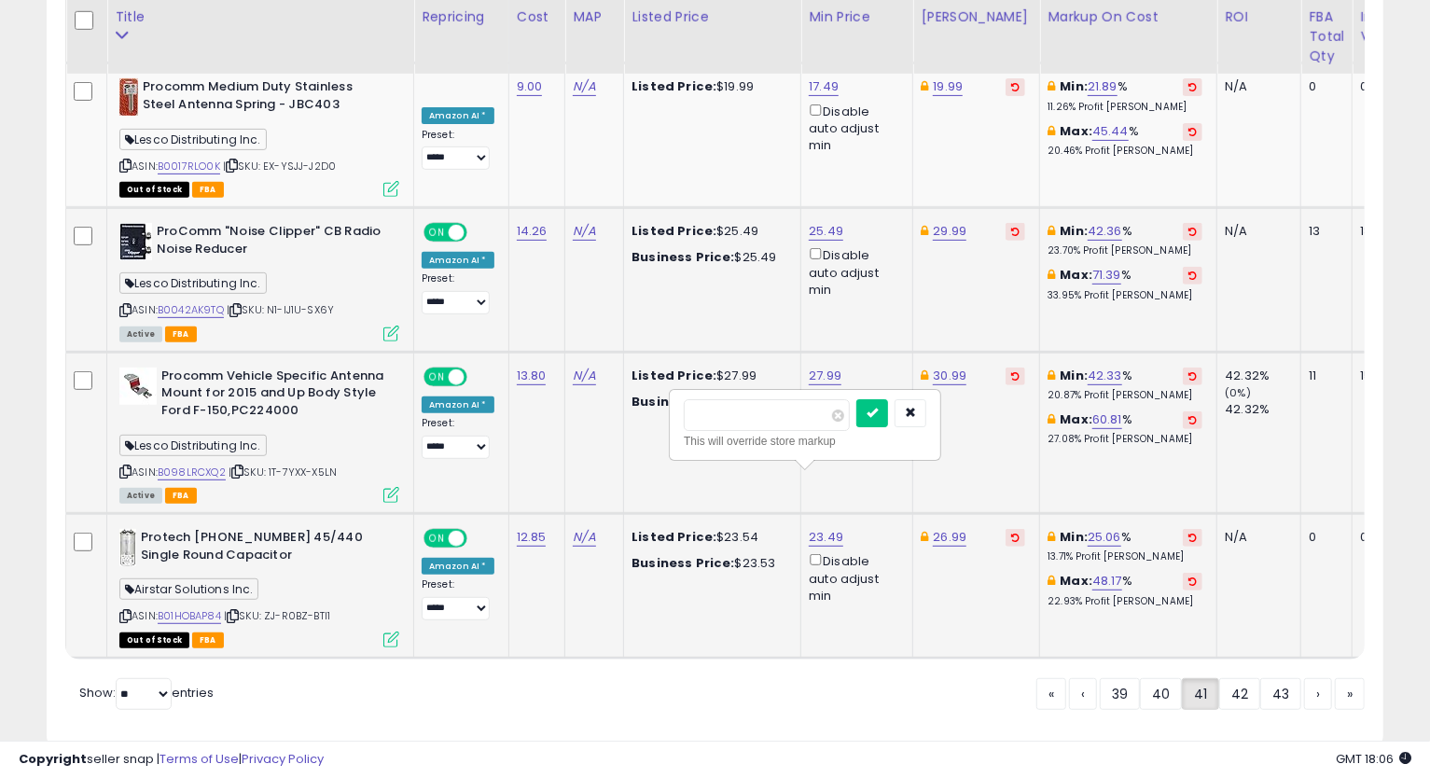
type input "*****"
click button "submit" at bounding box center [872, 413] width 32 height 28
click at [1226, 678] on link "42" at bounding box center [1239, 694] width 41 height 32
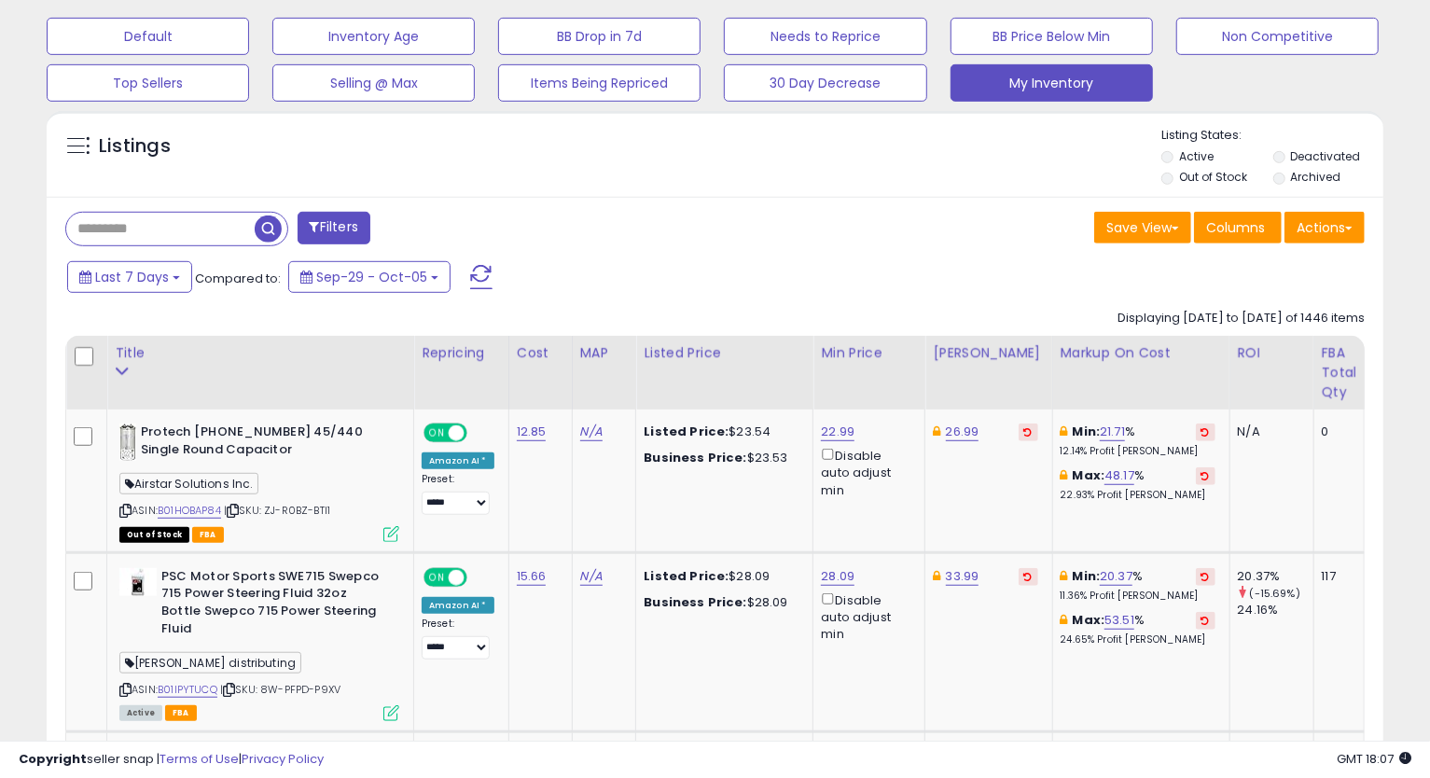
scroll to position [673, 0]
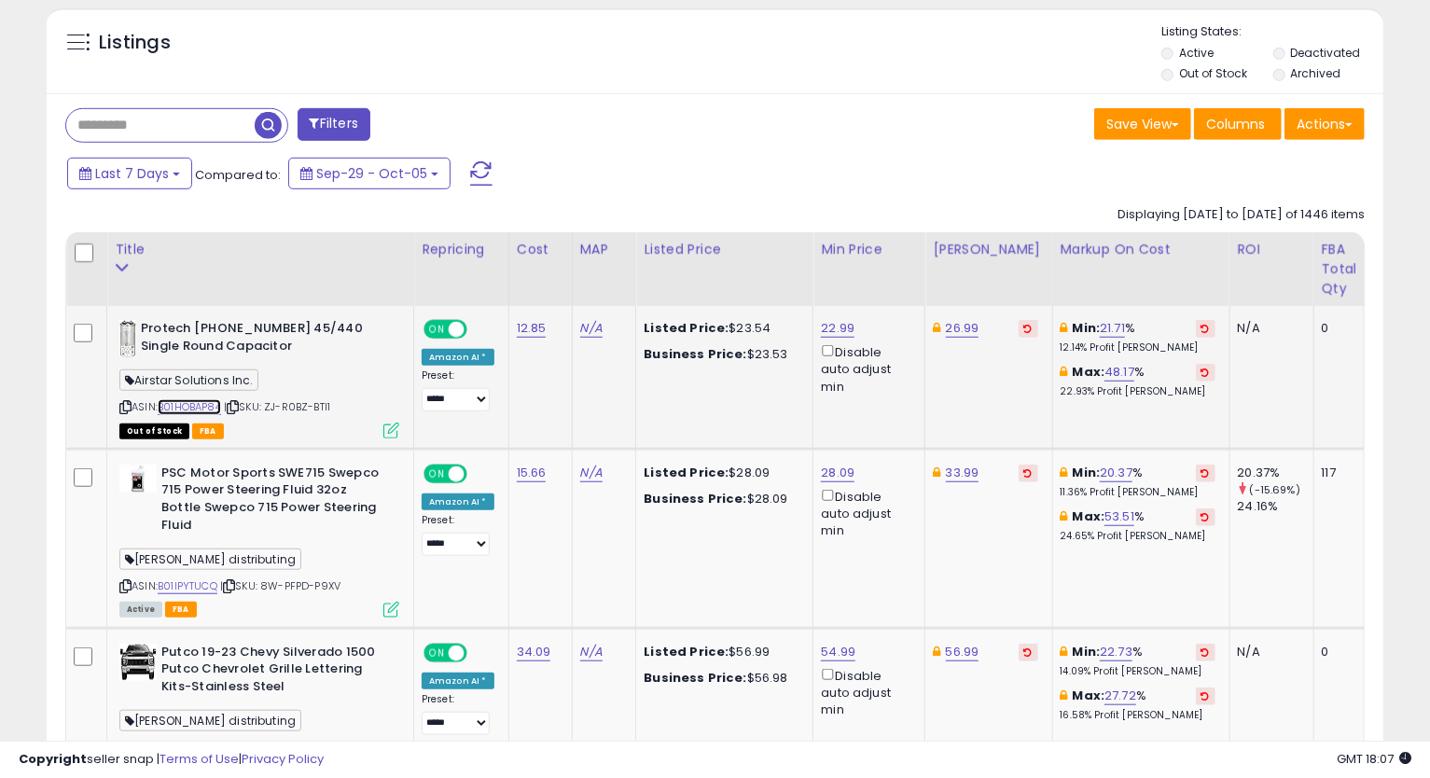
click at [205, 403] on link "B01HOBAP84" at bounding box center [189, 407] width 63 height 16
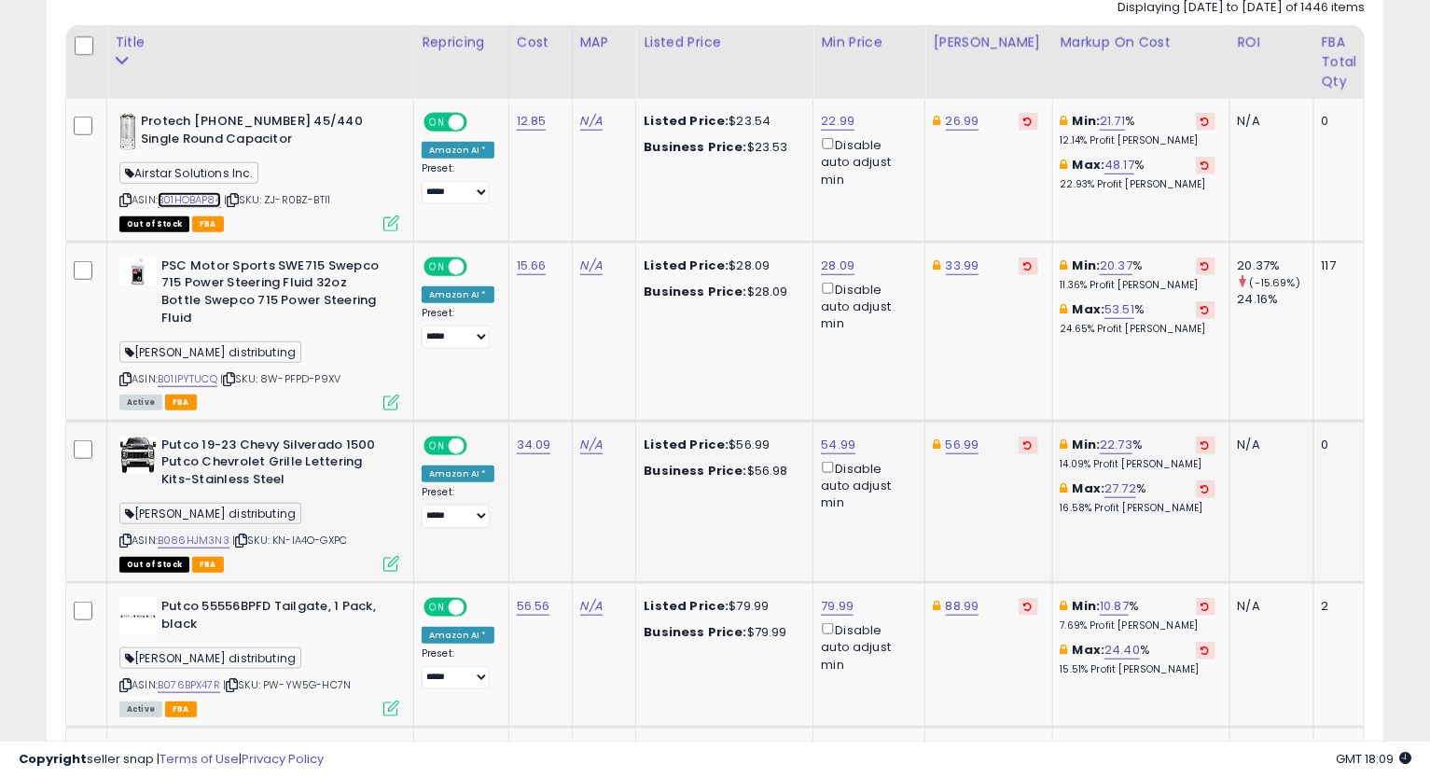
scroll to position [985, 0]
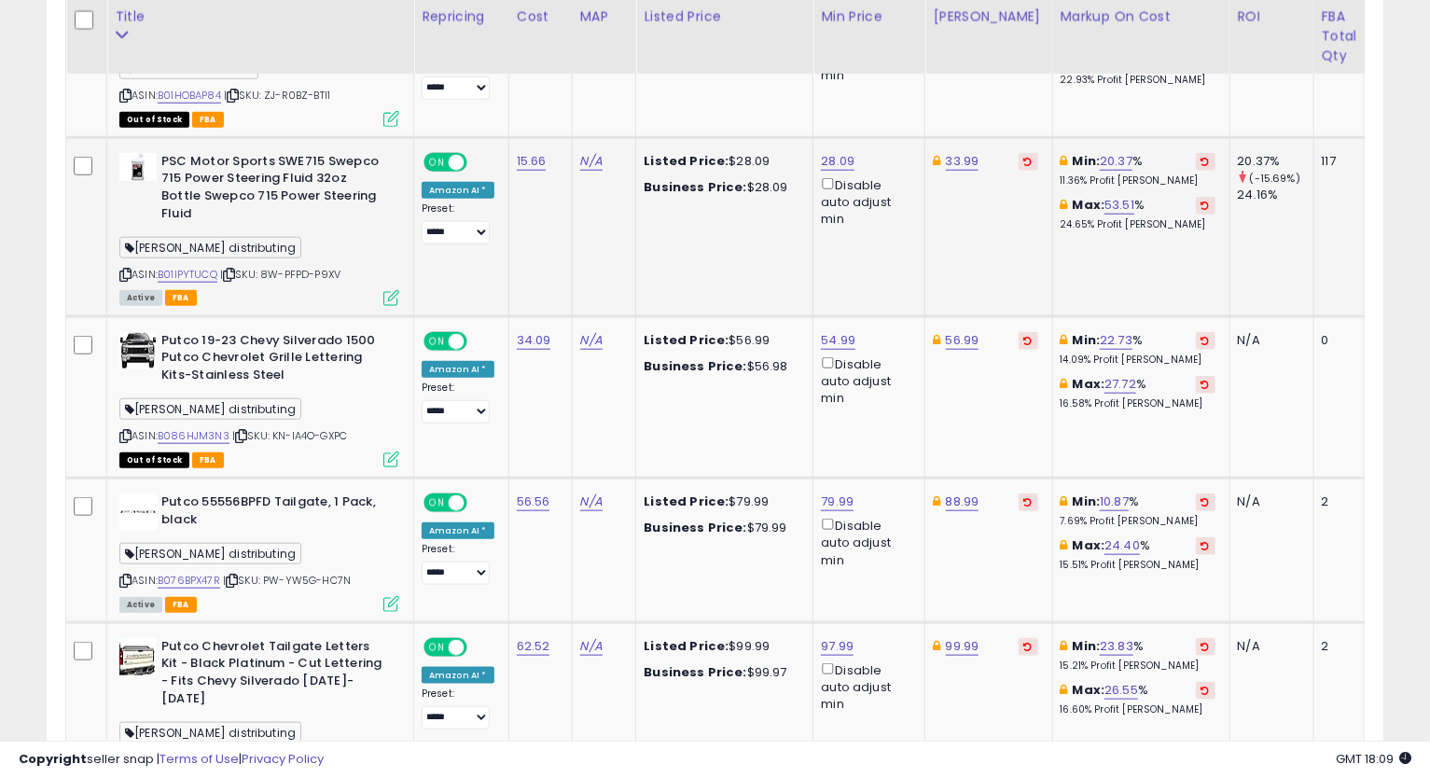
click at [125, 264] on div "ASIN: B01IPYTUCQ | SKU: 8W-PFPD-P9XV Active FBA" at bounding box center [259, 228] width 280 height 151
click at [124, 269] on icon at bounding box center [125, 274] width 12 height 10
click at [200, 267] on link "B01IPYTUCQ" at bounding box center [188, 275] width 60 height 16
click at [120, 269] on icon at bounding box center [125, 274] width 12 height 10
click at [838, 159] on link "28.09" at bounding box center [838, 161] width 34 height 19
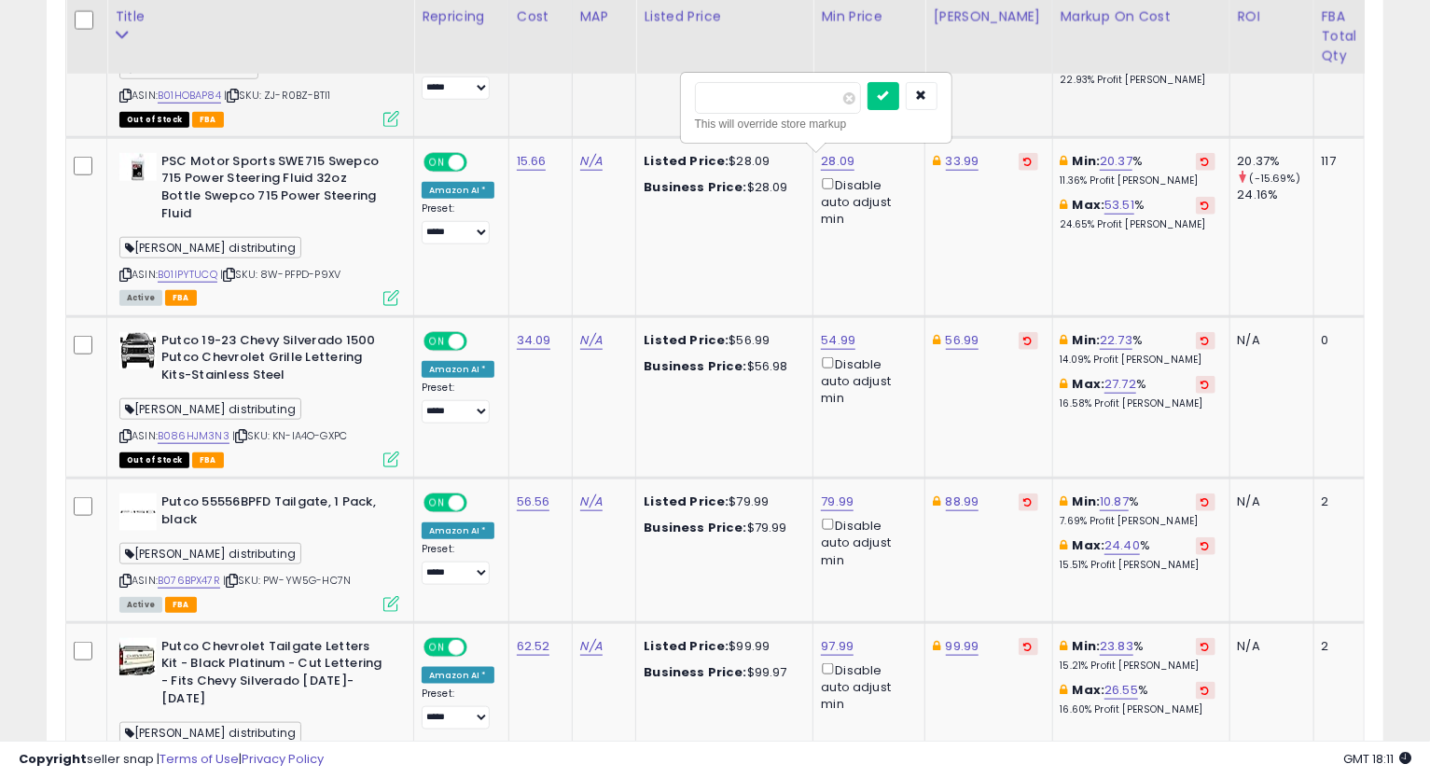
drag, startPoint x: 781, startPoint y: 101, endPoint x: 605, endPoint y: 130, distance: 178.6
type input "*****"
click button "submit" at bounding box center [883, 96] width 32 height 28
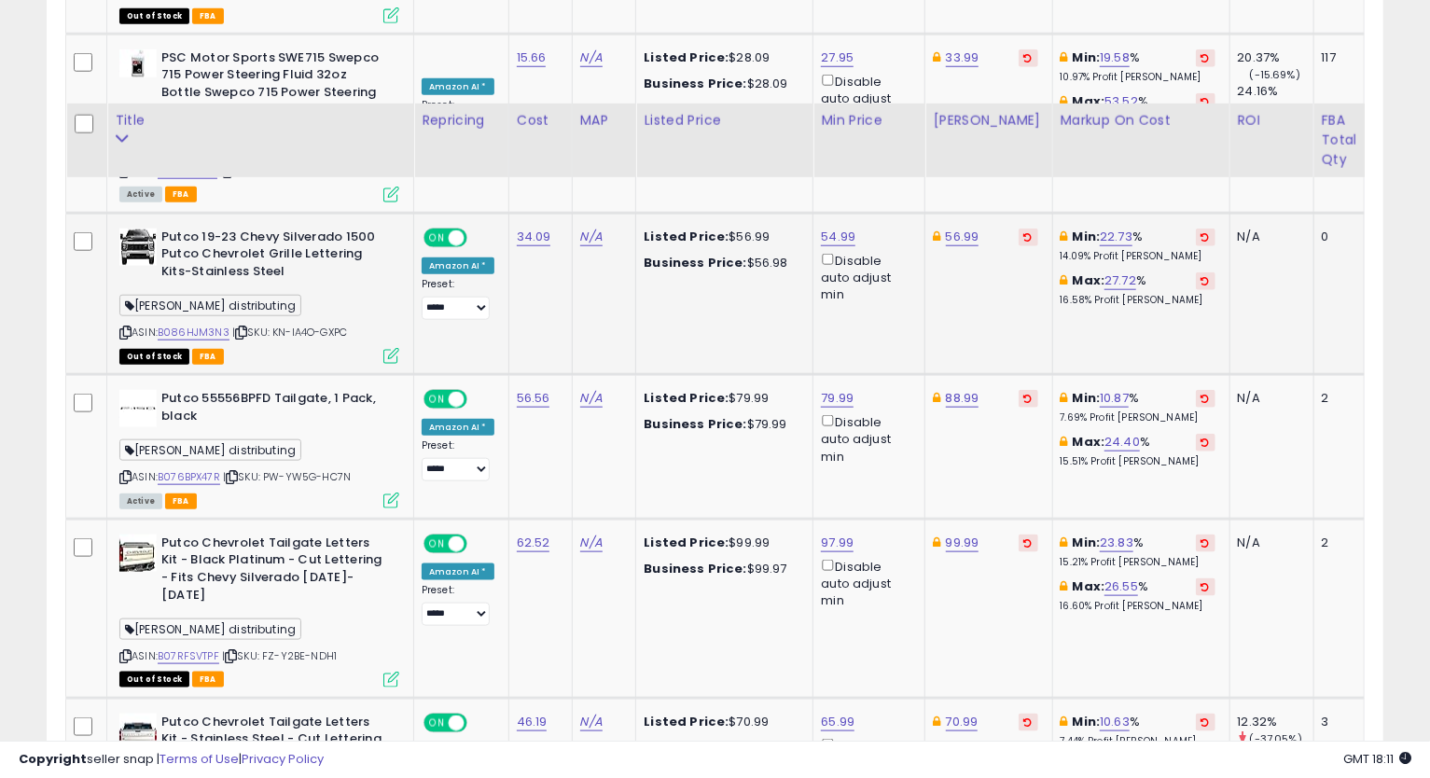
scroll to position [1192, 0]
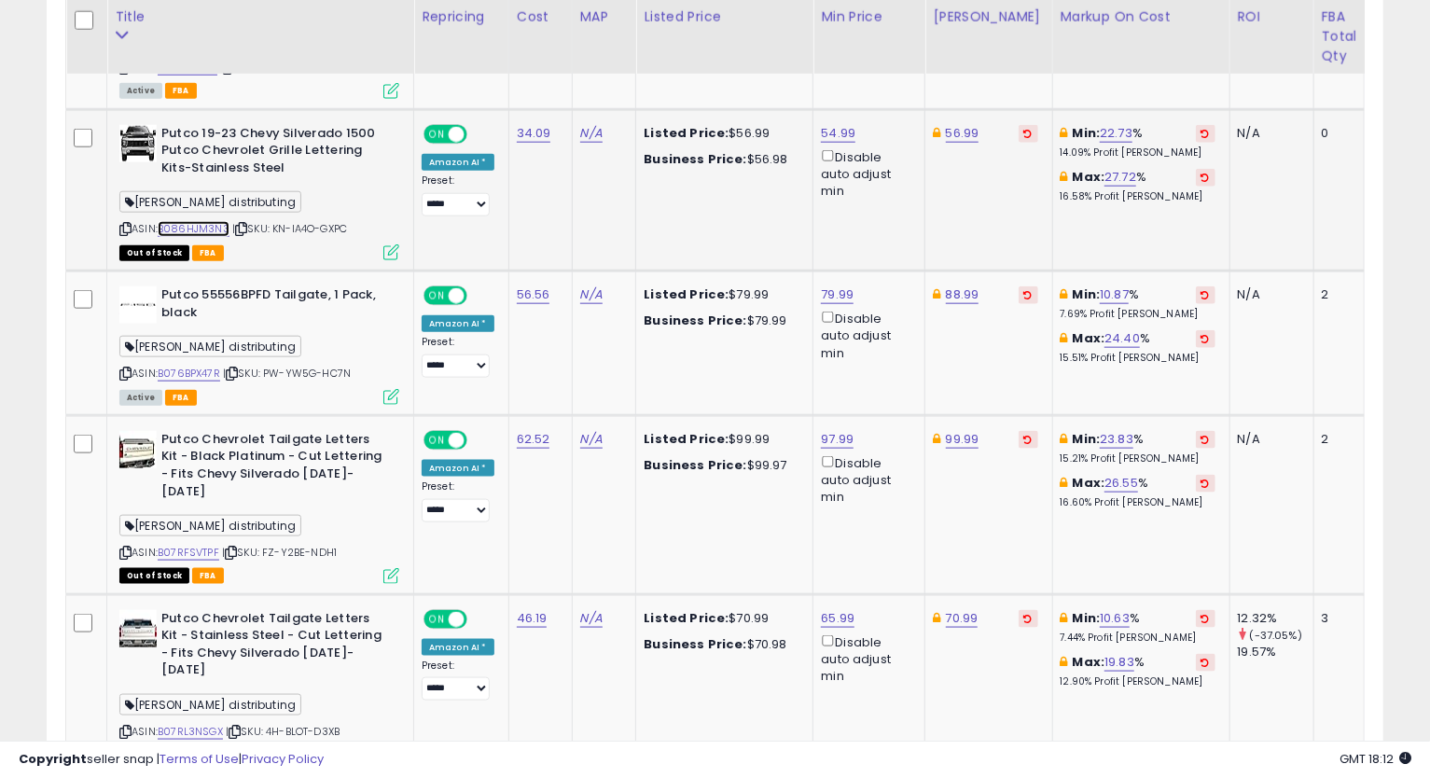
click at [179, 221] on link "B086HJM3N3" at bounding box center [194, 229] width 72 height 16
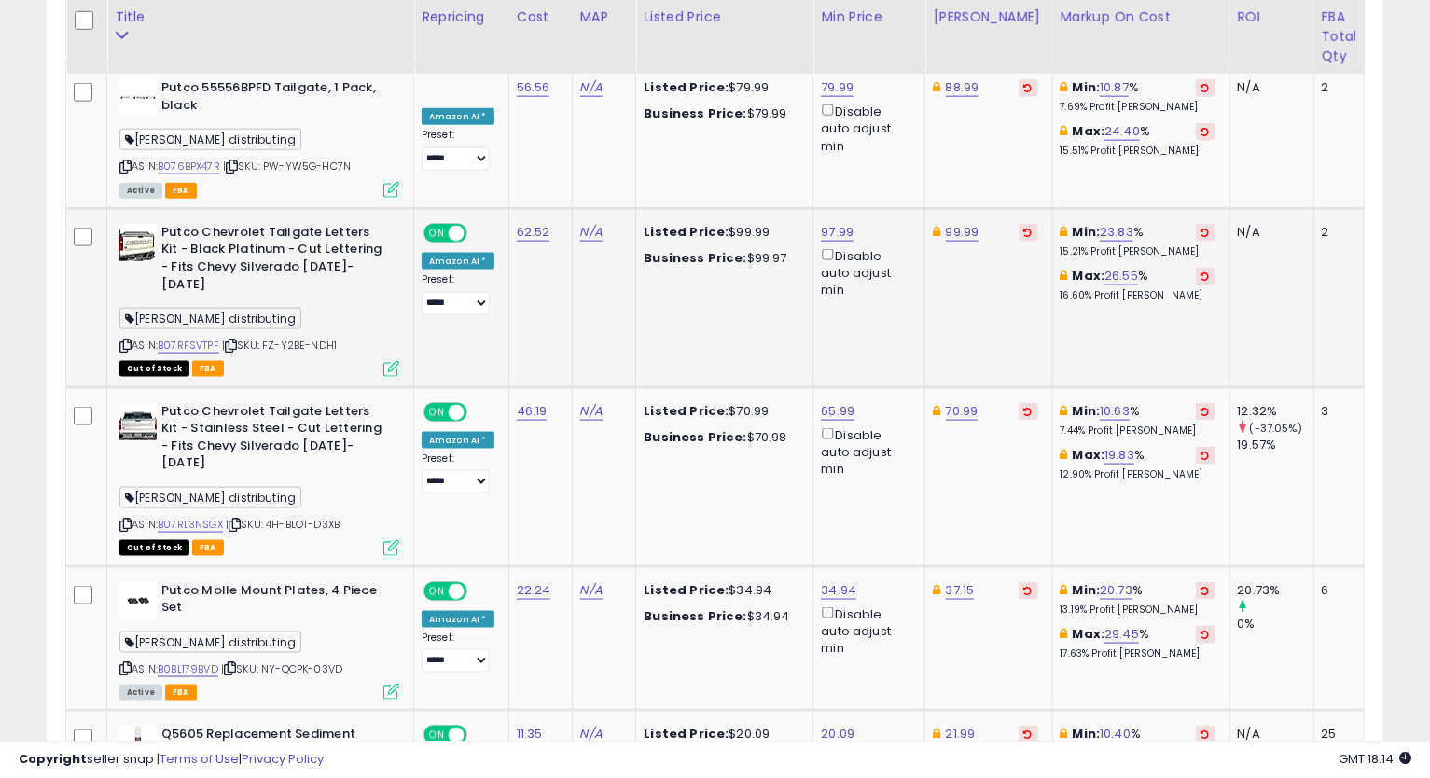
scroll to position [1295, 0]
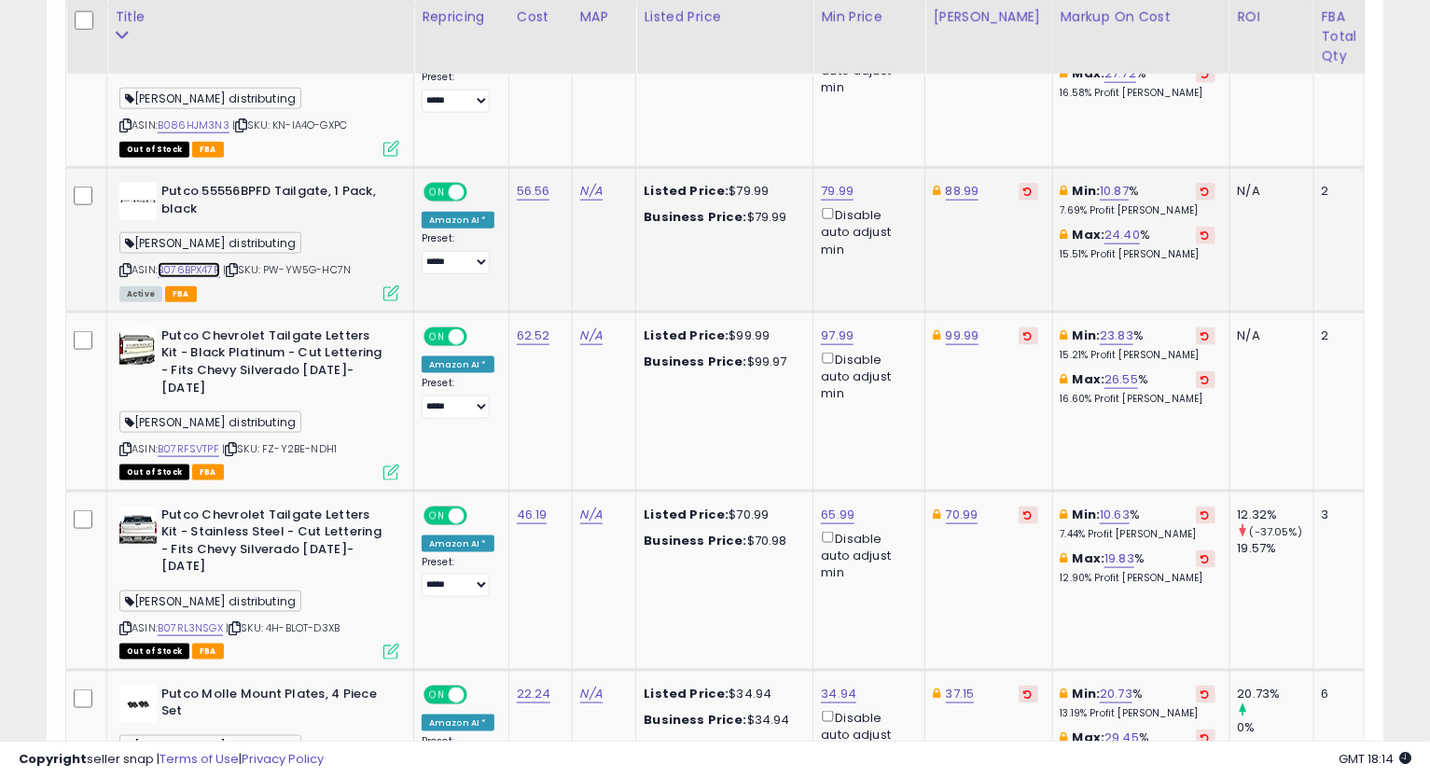
click at [199, 262] on link "B076BPX47R" at bounding box center [189, 270] width 62 height 16
click at [121, 265] on icon at bounding box center [125, 270] width 12 height 10
click at [119, 265] on icon at bounding box center [125, 270] width 12 height 10
click at [985, 264] on td "88.99" at bounding box center [988, 240] width 127 height 145
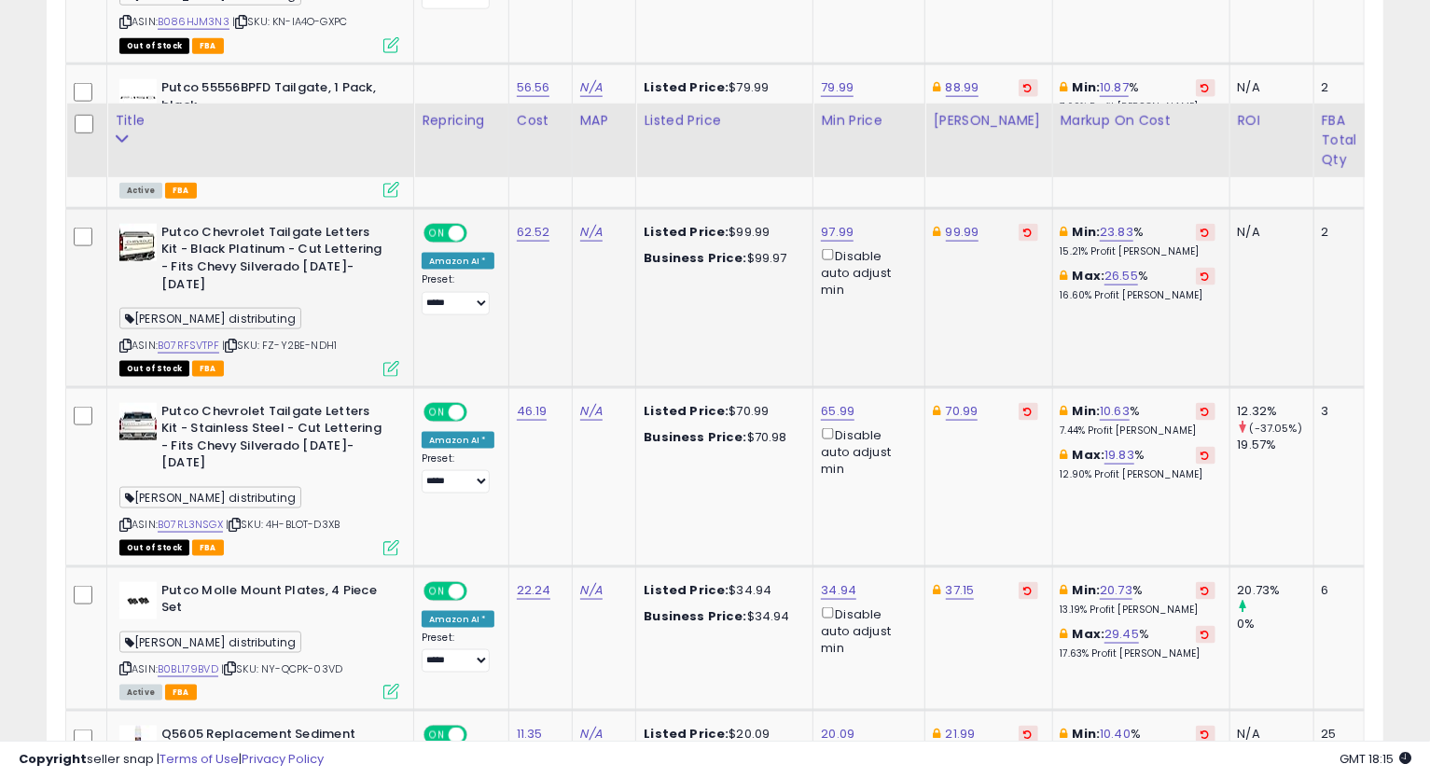
scroll to position [1502, 0]
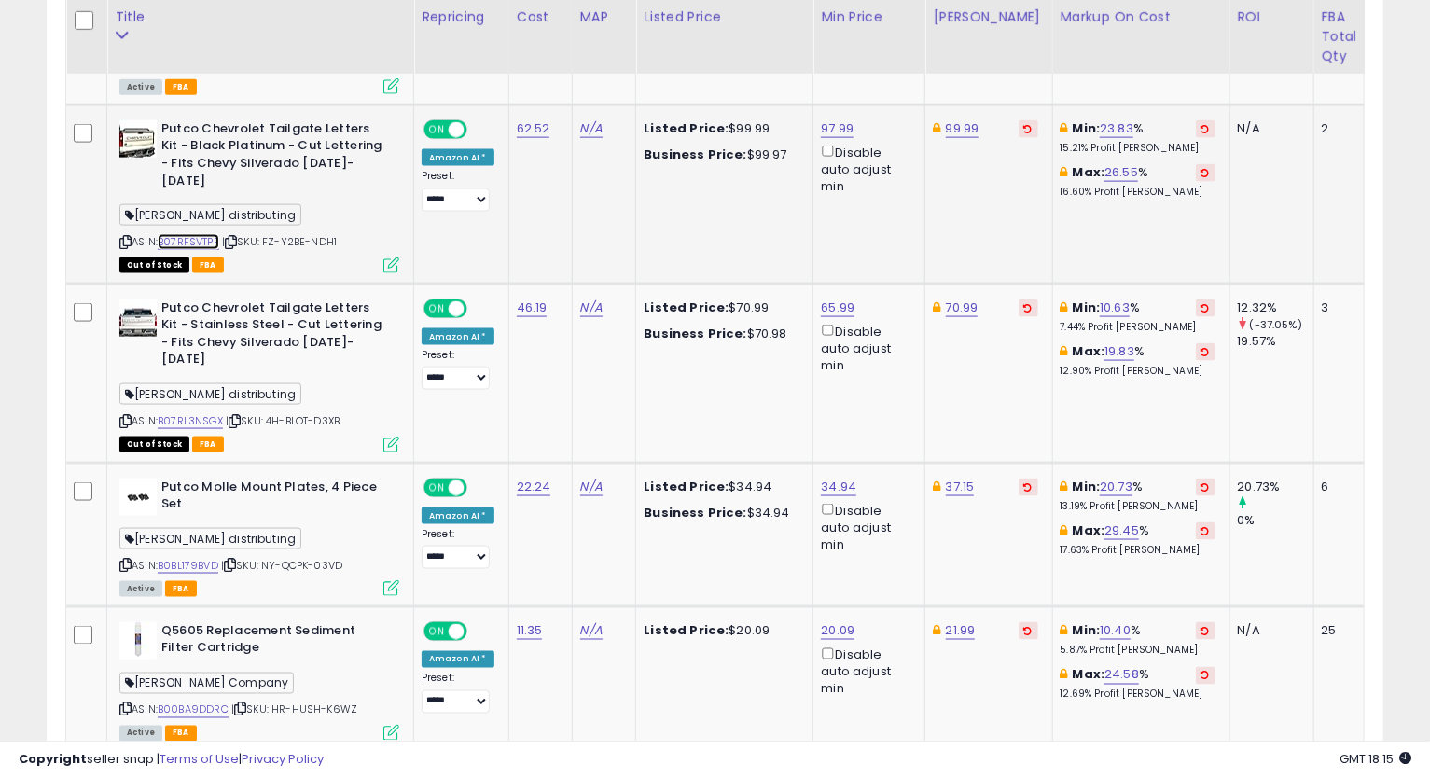
click at [210, 234] on link "B07RFSVTPF" at bounding box center [189, 242] width 62 height 16
click at [122, 237] on icon at bounding box center [125, 242] width 12 height 10
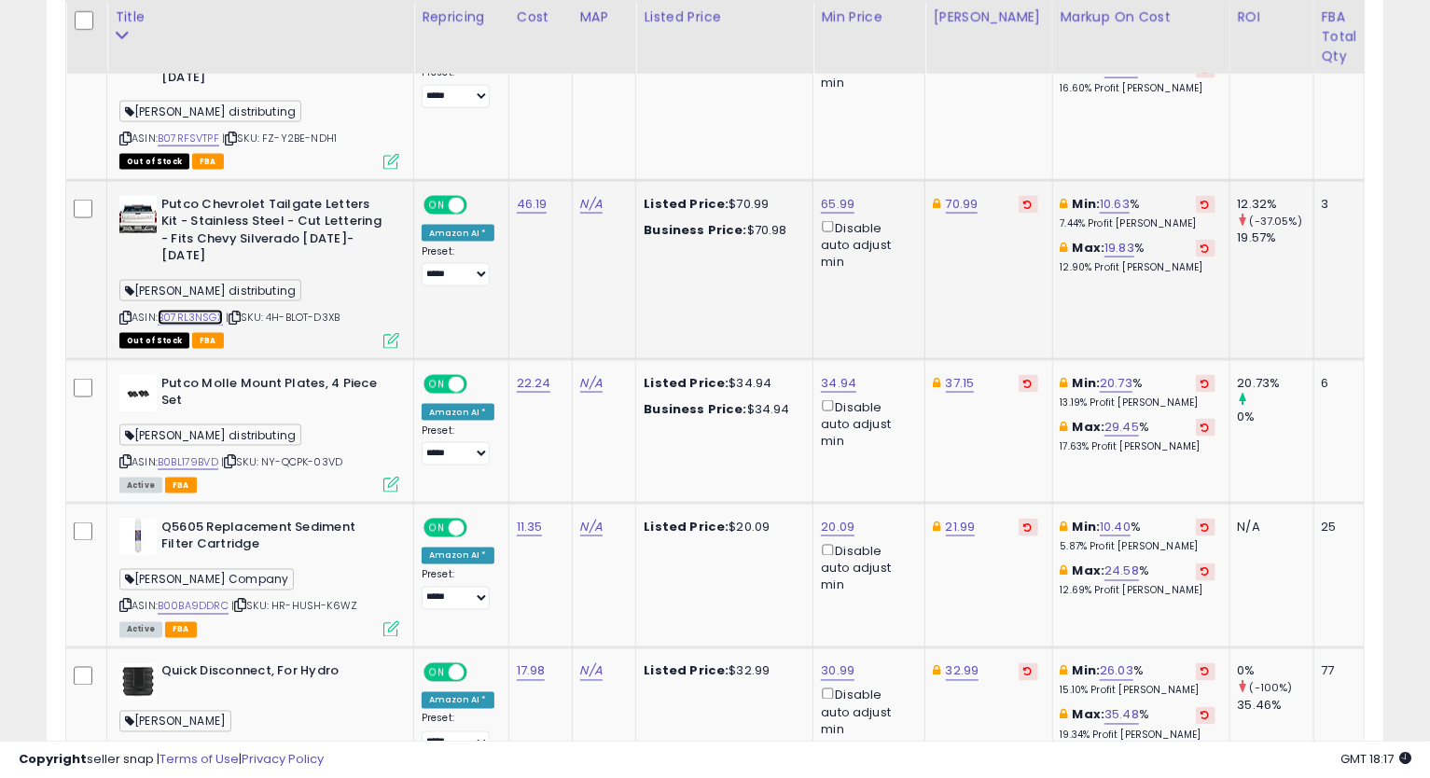
click at [200, 310] on link "B07RL3NSGX" at bounding box center [190, 318] width 65 height 16
click at [970, 195] on link "70.99" at bounding box center [962, 204] width 33 height 19
click at [843, 113] on input "*****" at bounding box center [902, 105] width 166 height 32
type input "*****"
click button "submit" at bounding box center [1007, 103] width 32 height 28
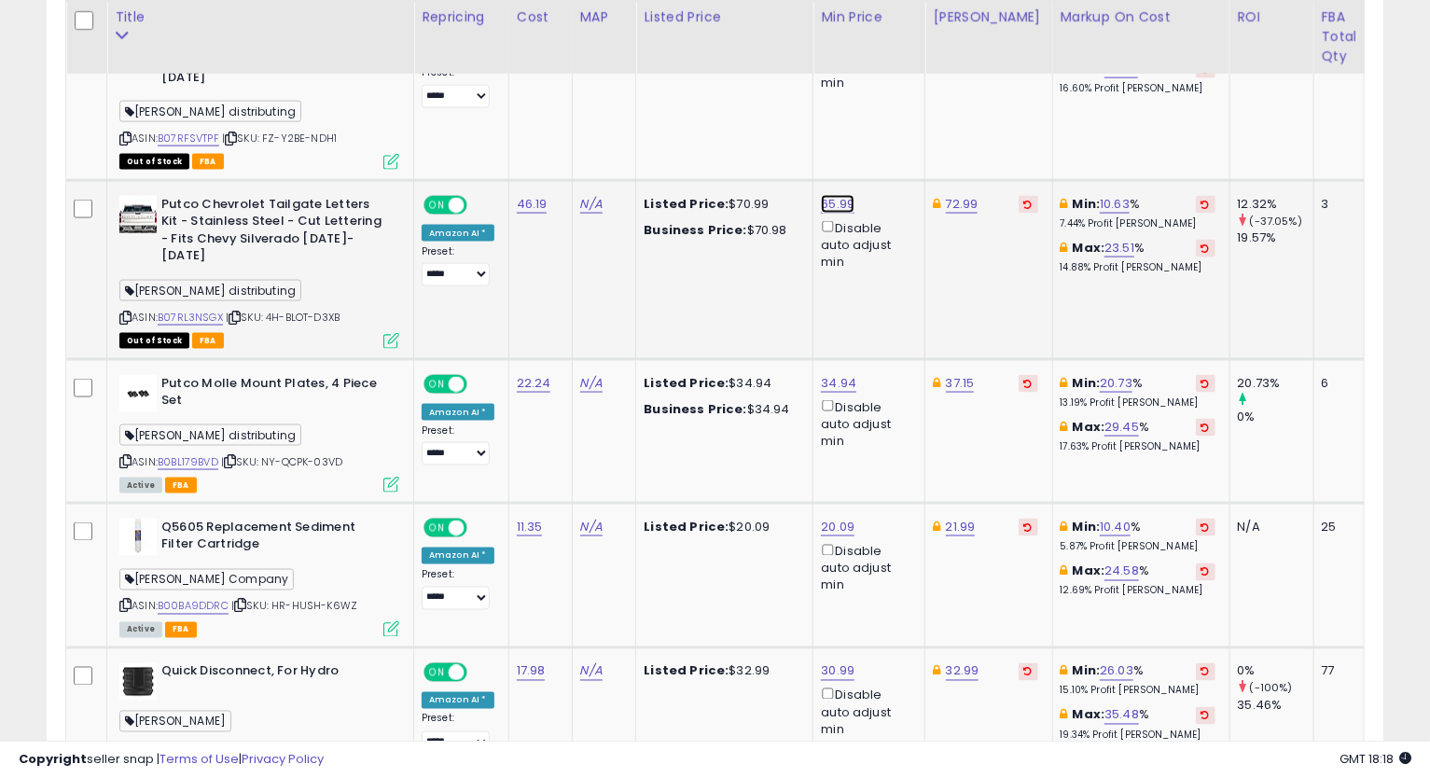
click at [840, 195] on link "65.99" at bounding box center [838, 204] width 34 height 19
type input "*****"
click button "submit" at bounding box center [883, 103] width 32 height 28
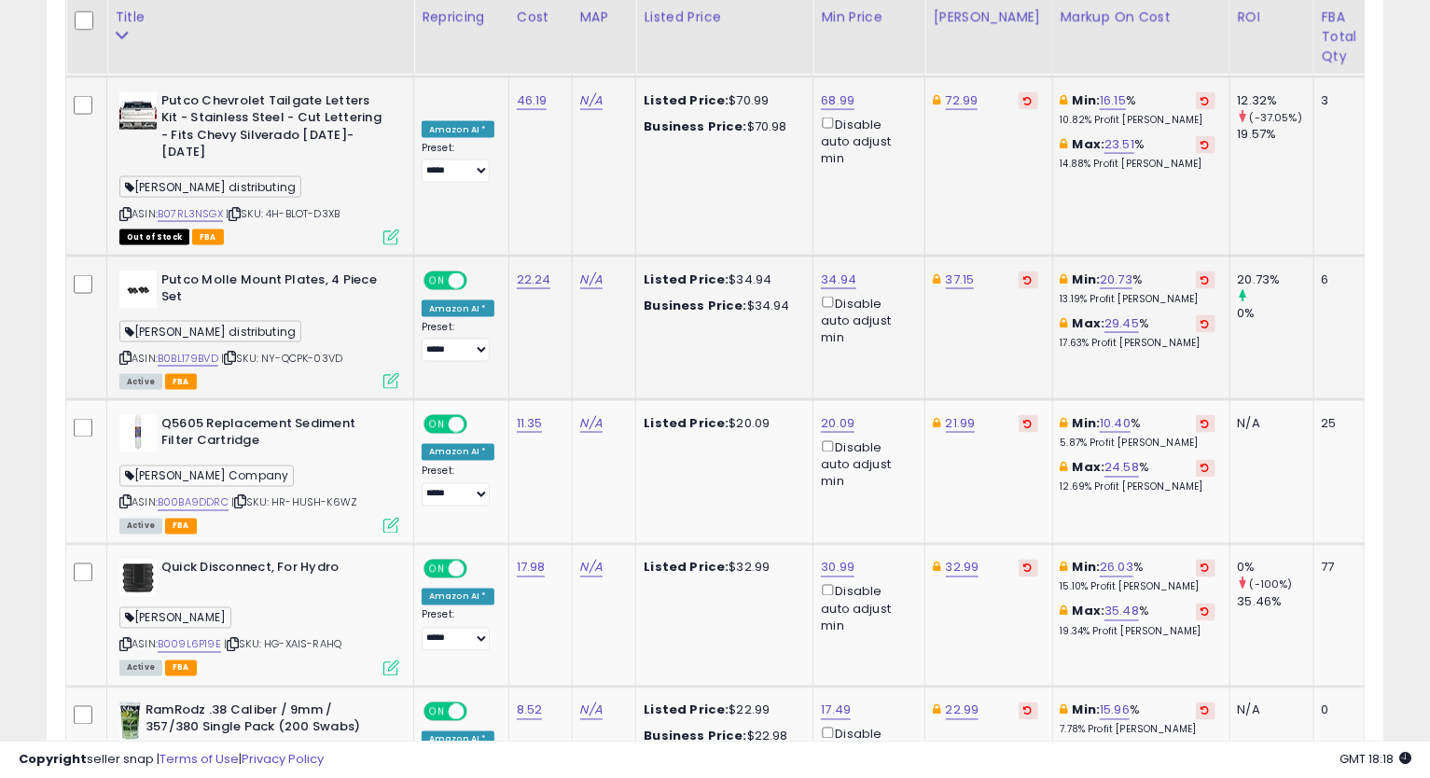
scroll to position [1813, 0]
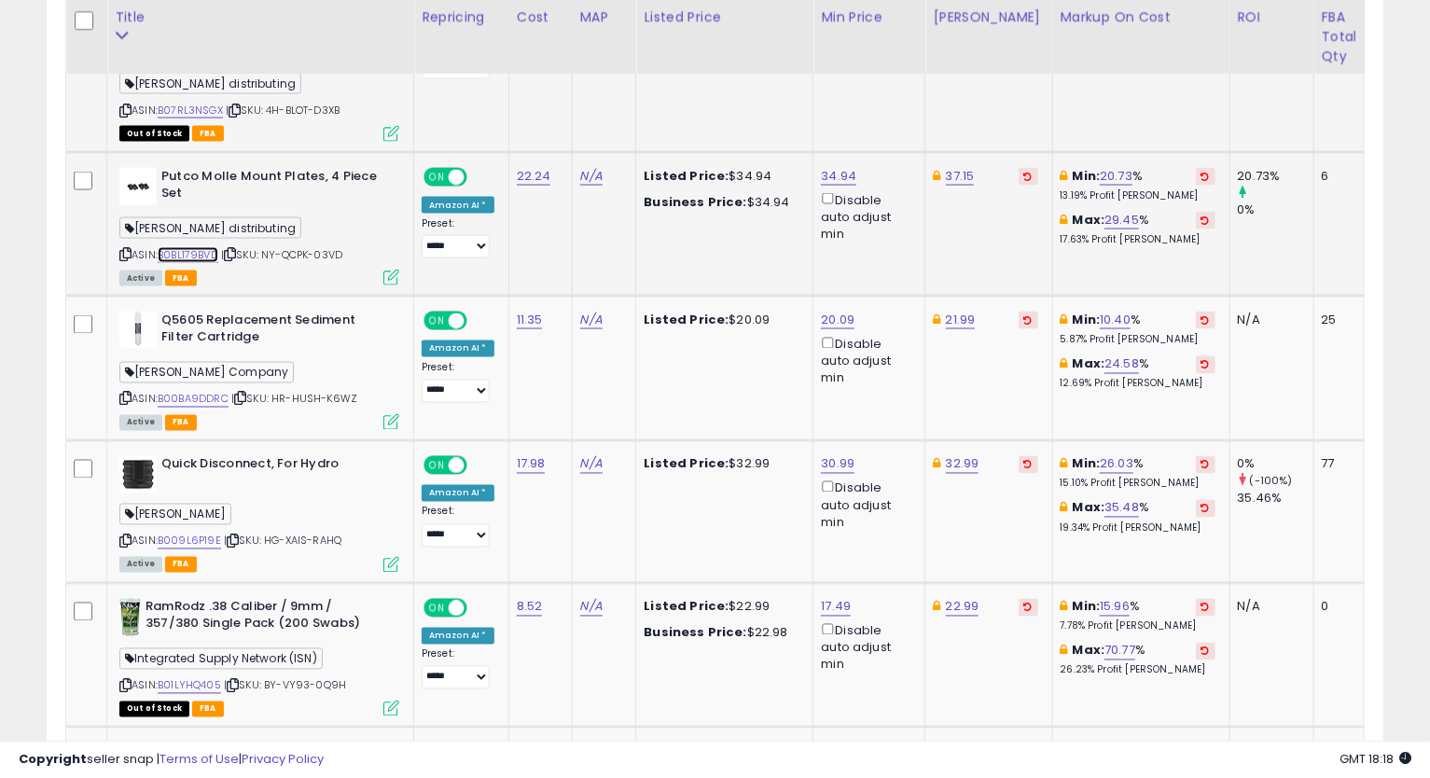
click at [209, 247] on link "B0BL179BVD" at bounding box center [188, 255] width 61 height 16
click at [964, 167] on link "37.15" at bounding box center [960, 176] width 29 height 19
type input "*****"
click button "submit" at bounding box center [1005, 57] width 32 height 28
click at [126, 249] on icon at bounding box center [125, 254] width 12 height 10
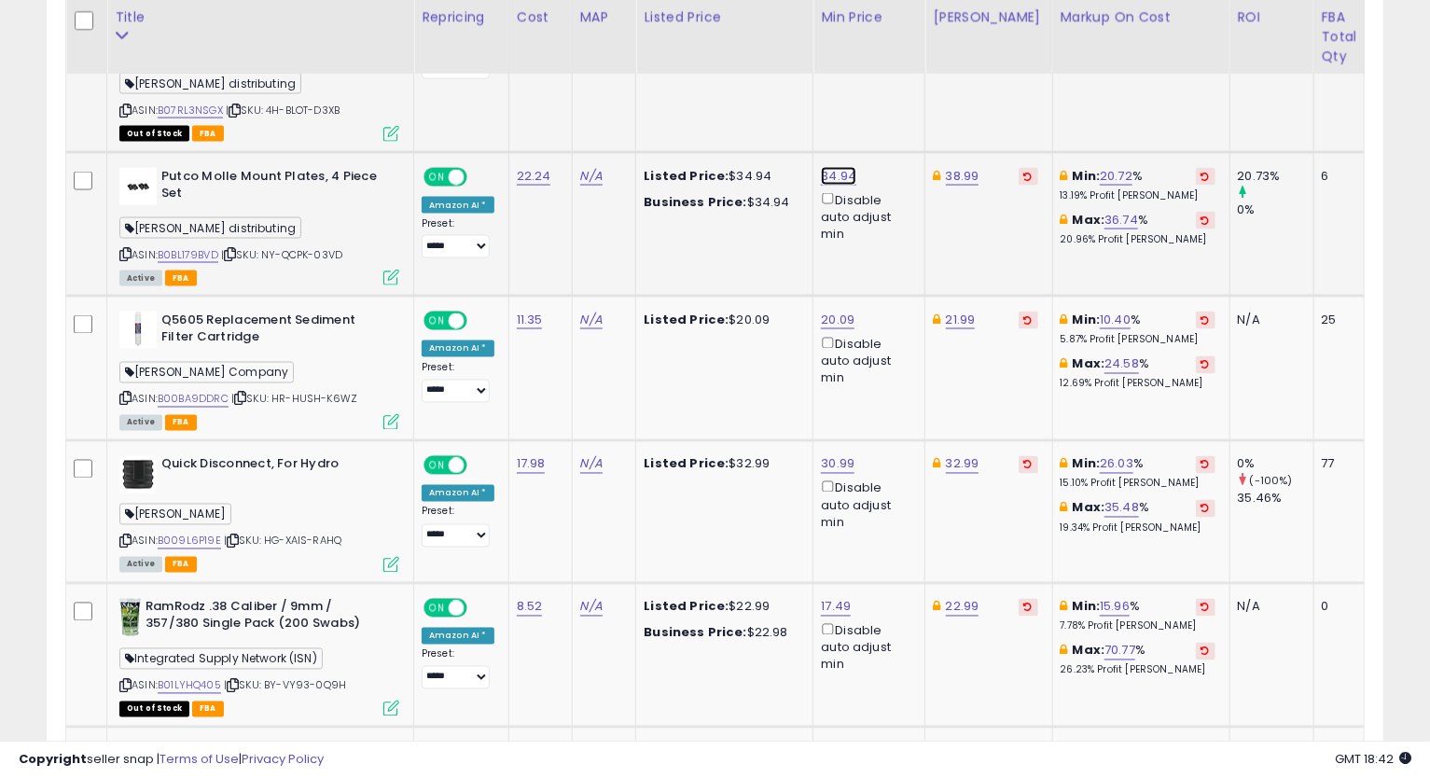
click at [836, 167] on link "34.94" at bounding box center [838, 176] width 35 height 19
type input "*****"
click button "submit" at bounding box center [883, 57] width 32 height 28
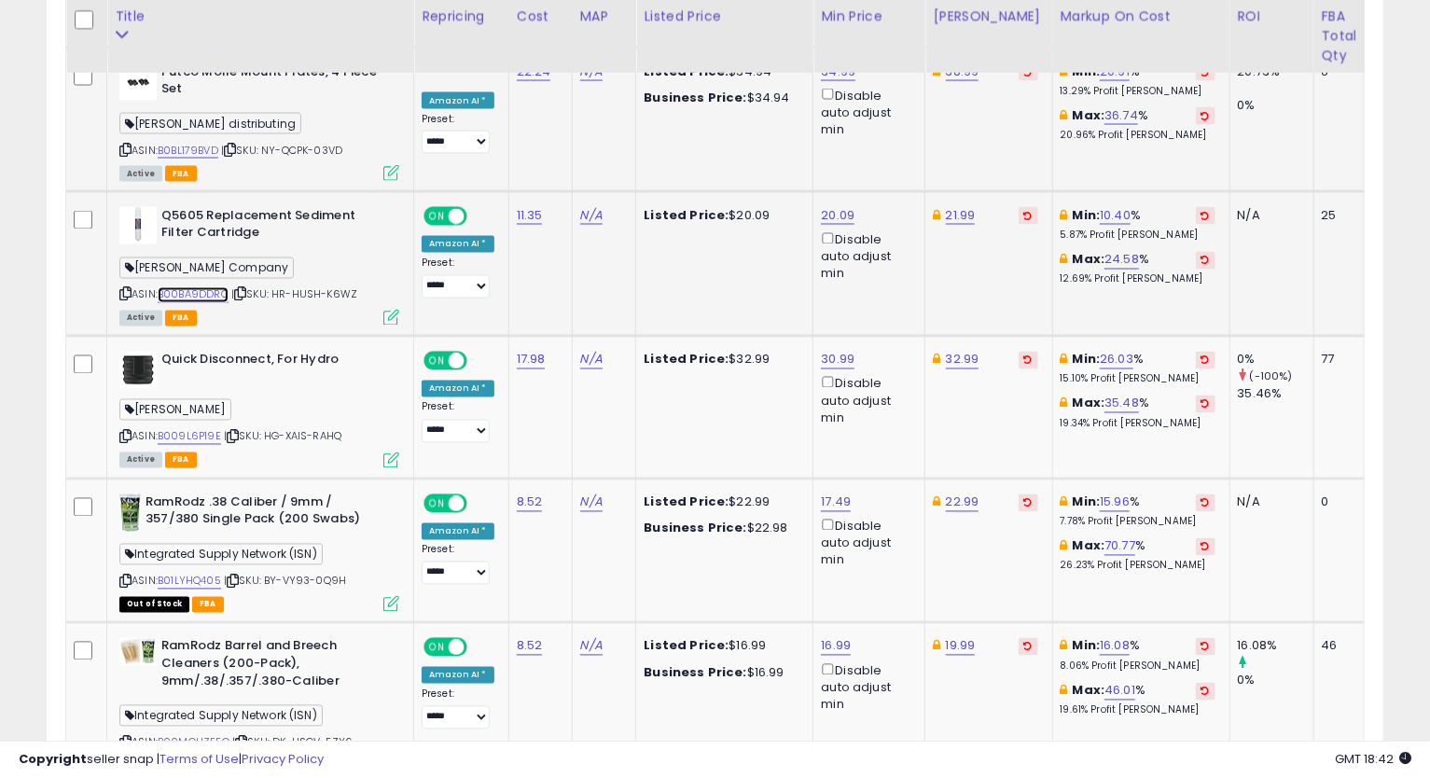
click at [206, 287] on link "B00BA9DDRC" at bounding box center [193, 295] width 71 height 16
click at [128, 289] on icon at bounding box center [125, 294] width 12 height 10
click at [121, 289] on icon at bounding box center [125, 294] width 12 height 10
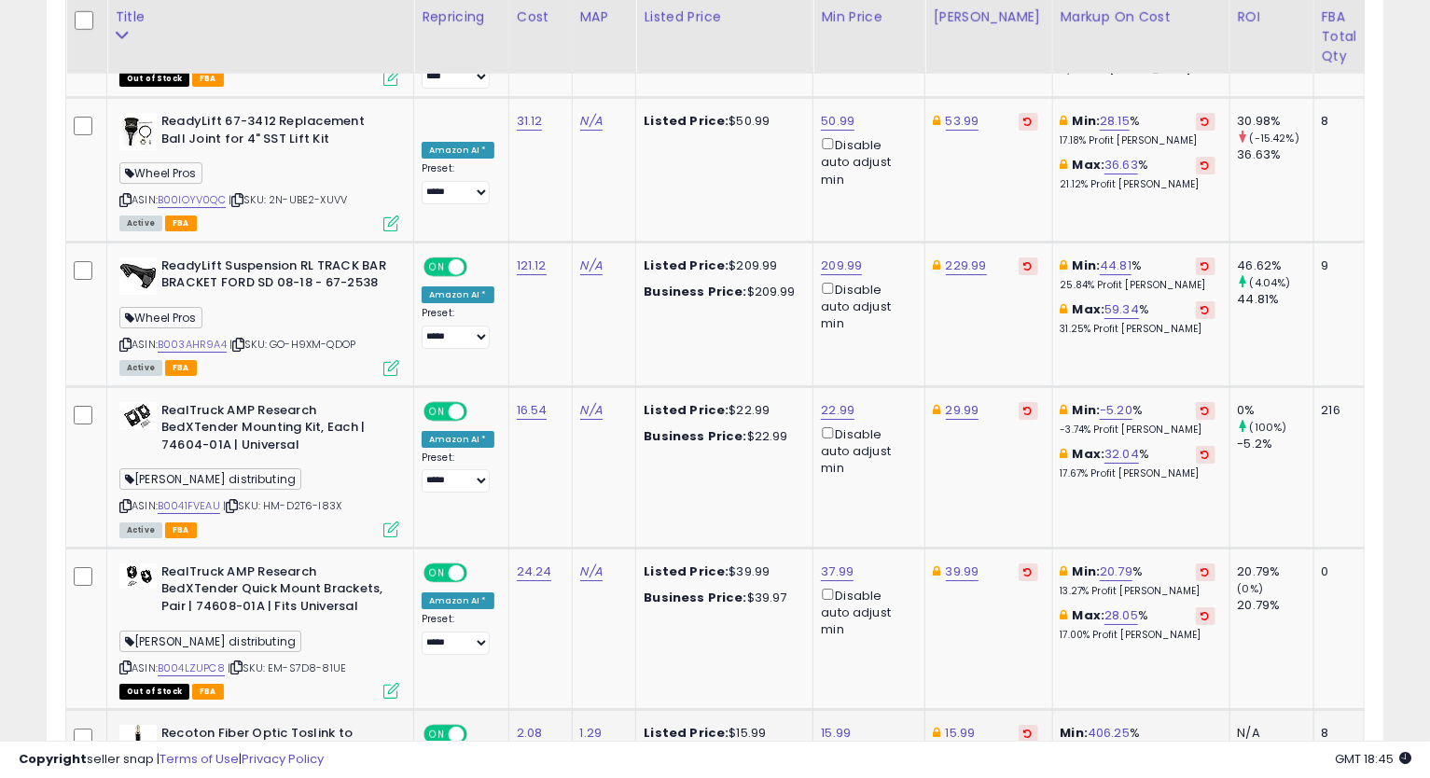
scroll to position [4196, 0]
